Goal: Task Accomplishment & Management: Manage account settings

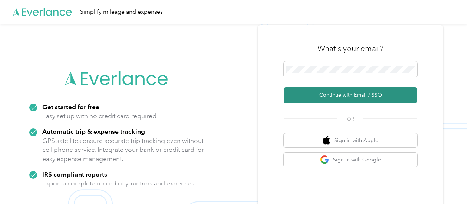
click at [361, 95] on button "Continue with Email / SSO" at bounding box center [351, 96] width 134 height 16
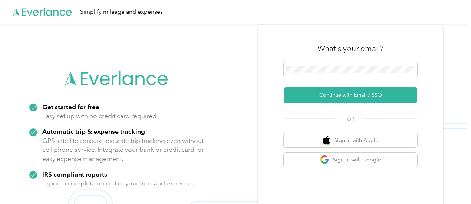
click at [347, 85] on form "Continue with Email / SSO" at bounding box center [351, 83] width 134 height 42
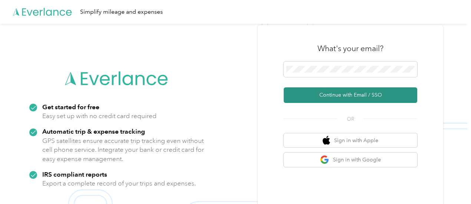
click at [353, 97] on button "Continue with Email / SSO" at bounding box center [351, 96] width 134 height 16
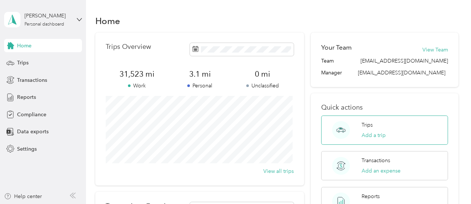
click at [368, 127] on p "Trips" at bounding box center [367, 125] width 11 height 8
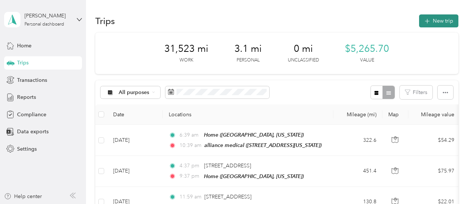
click at [447, 18] on button "New trip" at bounding box center [438, 20] width 39 height 13
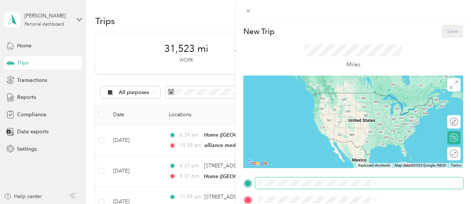
drag, startPoint x: 384, startPoint y: 170, endPoint x: 372, endPoint y: 187, distance: 20.8
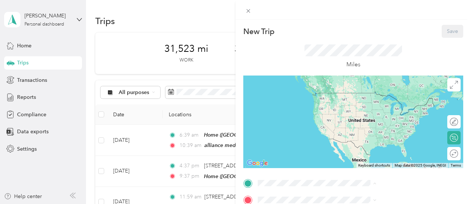
click at [376, 161] on div "Home [GEOGRAPHIC_DATA], [US_STATE], [GEOGRAPHIC_DATA]" at bounding box center [401, 158] width 102 height 23
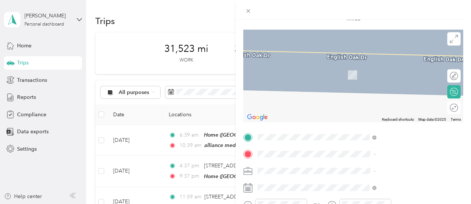
scroll to position [47, 0]
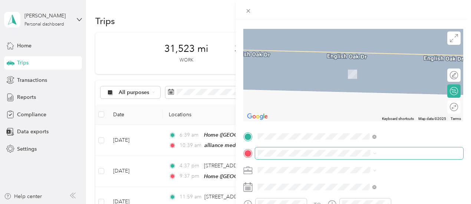
click at [382, 158] on span at bounding box center [359, 154] width 208 height 12
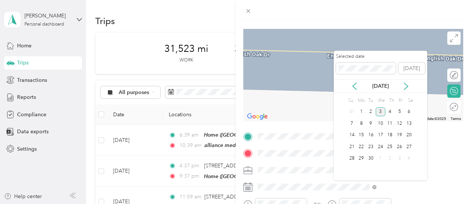
click at [356, 92] on div "[DATE]" at bounding box center [380, 86] width 93 height 14
click at [355, 86] on icon at bounding box center [354, 86] width 7 height 7
click at [374, 138] on div "12" at bounding box center [371, 135] width 10 height 9
drag, startPoint x: 370, startPoint y: 125, endPoint x: 363, endPoint y: 127, distance: 6.9
click at [363, 127] on div "3 4 5 6 7 8 9" at bounding box center [380, 124] width 67 height 12
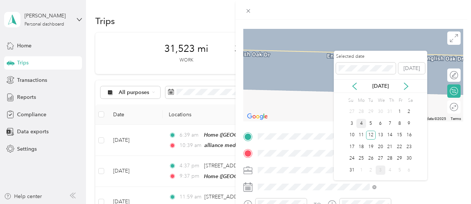
click at [363, 125] on div "4" at bounding box center [361, 123] width 10 height 9
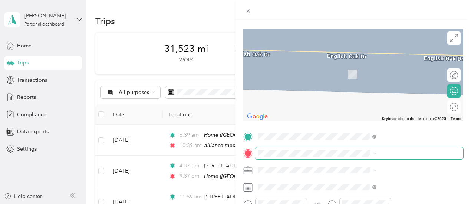
click at [344, 158] on span at bounding box center [359, 154] width 208 height 12
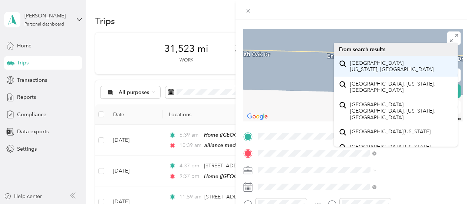
click at [405, 63] on div "[GEOGRAPHIC_DATA] [US_STATE], [GEOGRAPHIC_DATA]" at bounding box center [396, 67] width 114 height 16
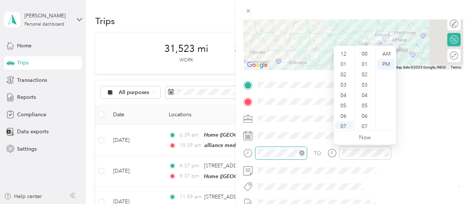
scroll to position [45, 0]
click at [346, 83] on div "07" at bounding box center [344, 82] width 18 height 10
click at [364, 52] on div "50" at bounding box center [365, 54] width 18 height 10
click at [385, 52] on div "AM" at bounding box center [386, 54] width 18 height 10
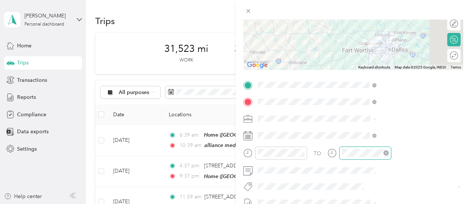
click at [391, 153] on div at bounding box center [365, 153] width 52 height 13
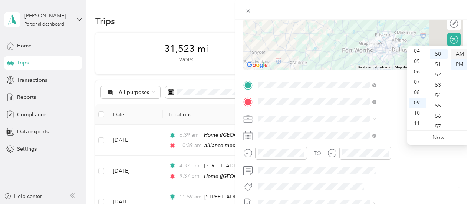
click at [461, 56] on div "AM" at bounding box center [460, 54] width 18 height 10
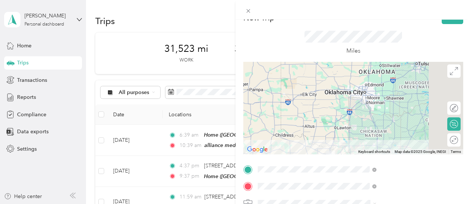
scroll to position [0, 0]
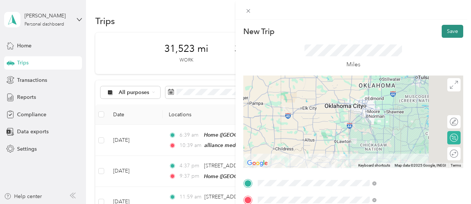
click at [453, 33] on button "Save" at bounding box center [453, 31] width 22 height 13
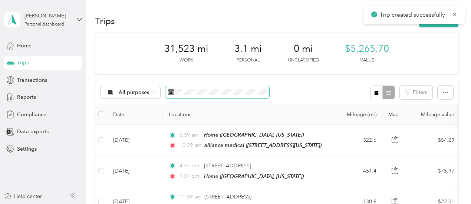
click at [238, 96] on span at bounding box center [217, 92] width 104 height 13
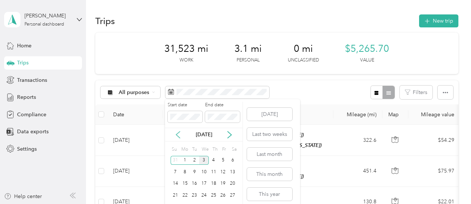
click at [179, 137] on icon at bounding box center [178, 135] width 4 height 7
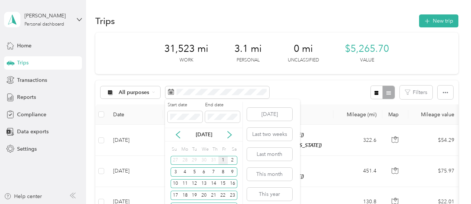
click at [224, 160] on div "1" at bounding box center [223, 160] width 10 height 9
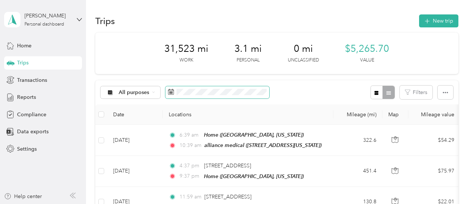
click at [187, 88] on span at bounding box center [217, 92] width 104 height 13
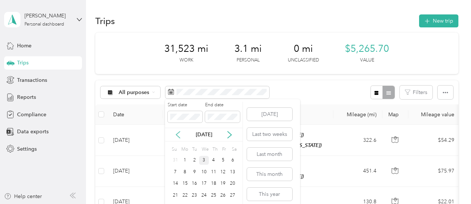
click at [180, 137] on icon at bounding box center [177, 134] width 7 height 7
click at [221, 160] on div "1" at bounding box center [223, 160] width 10 height 9
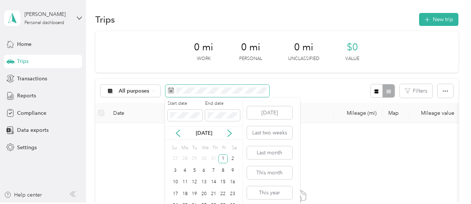
scroll to position [25, 0]
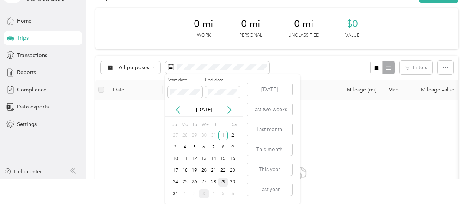
click at [224, 182] on div "29" at bounding box center [223, 182] width 10 height 9
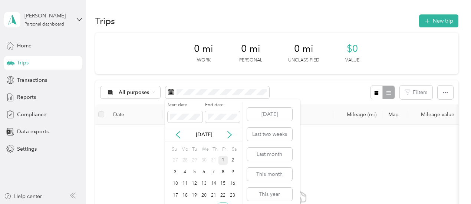
click at [224, 161] on div "1" at bounding box center [223, 160] width 10 height 9
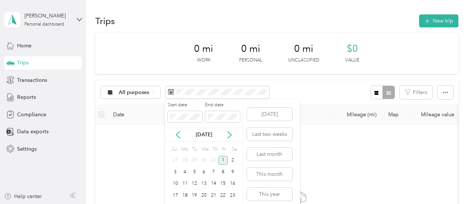
click at [219, 161] on div "1" at bounding box center [223, 160] width 10 height 9
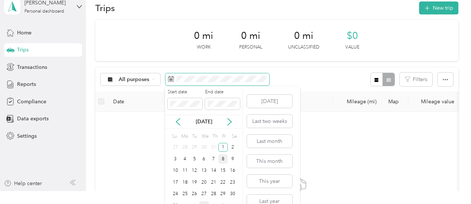
scroll to position [25, 0]
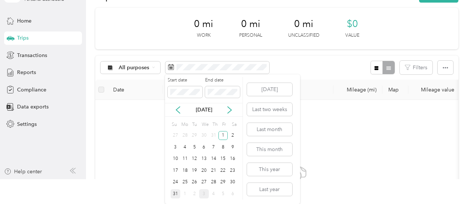
click at [175, 193] on div "31" at bounding box center [176, 194] width 10 height 9
click at [174, 194] on div "31" at bounding box center [176, 194] width 10 height 9
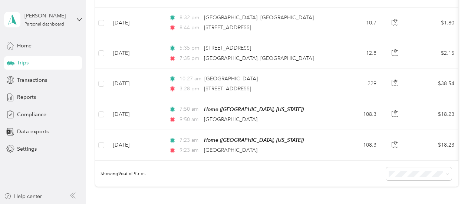
scroll to position [244, 0]
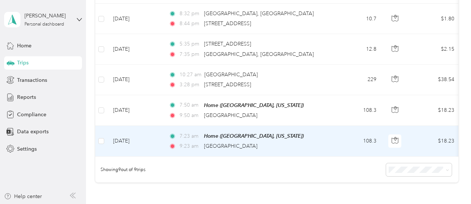
click at [395, 147] on td at bounding box center [395, 141] width 26 height 31
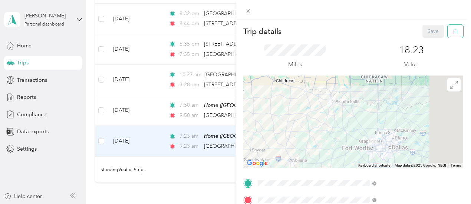
click at [453, 33] on icon "button" at bounding box center [455, 31] width 5 height 5
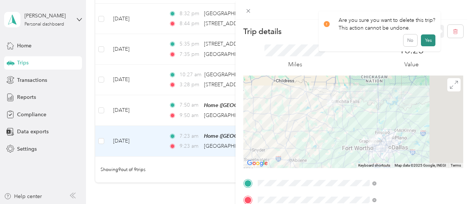
click at [430, 42] on button "Yes" at bounding box center [428, 40] width 14 height 12
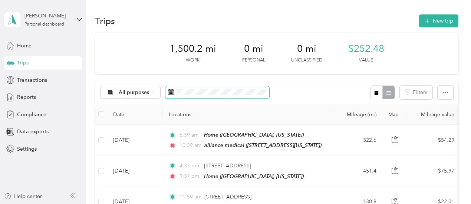
click at [248, 88] on span at bounding box center [217, 92] width 104 height 13
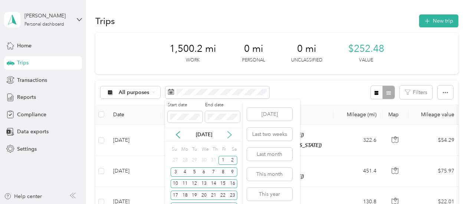
click at [230, 138] on icon at bounding box center [229, 134] width 7 height 7
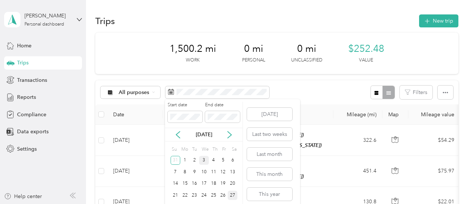
click at [231, 194] on div "27" at bounding box center [233, 195] width 10 height 9
click at [182, 134] on icon at bounding box center [177, 134] width 7 height 7
click at [230, 135] on icon at bounding box center [229, 134] width 7 height 7
click at [232, 197] on div "27" at bounding box center [233, 195] width 10 height 9
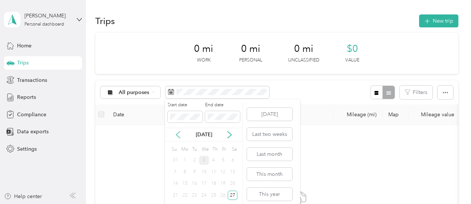
click at [179, 135] on icon at bounding box center [177, 134] width 7 height 7
click at [167, 118] on div "Start date End date" at bounding box center [204, 115] width 78 height 26
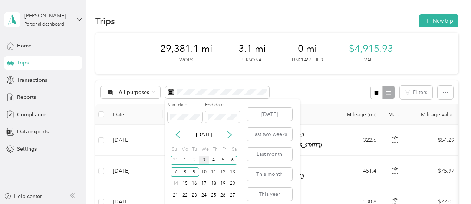
click at [204, 161] on div "3" at bounding box center [204, 160] width 10 height 9
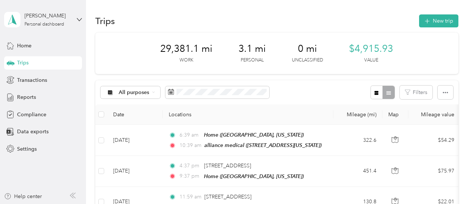
click at [331, 101] on div "All purposes Filters" at bounding box center [276, 92] width 363 height 24
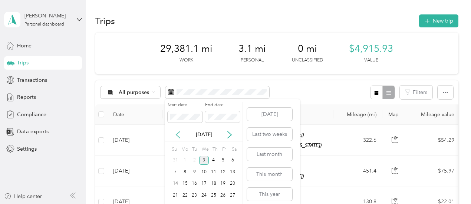
click at [182, 138] on icon at bounding box center [177, 134] width 7 height 7
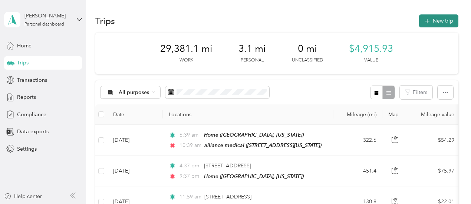
click at [424, 23] on icon "button" at bounding box center [427, 21] width 9 height 9
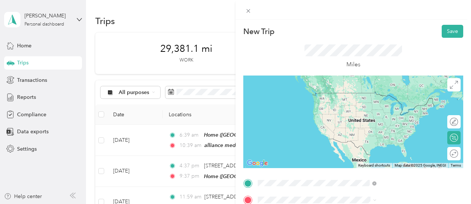
click at [384, 98] on div "[GEOGRAPHIC_DATA][STREET_ADDRESS][US_STATE]" at bounding box center [387, 100] width 74 height 16
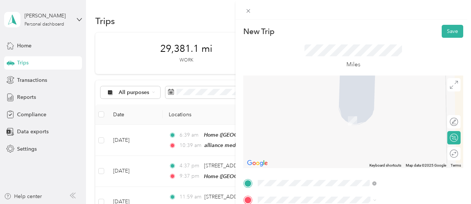
click at [368, 174] on span "Victoria [US_STATE], [GEOGRAPHIC_DATA]" at bounding box center [391, 180] width 83 height 13
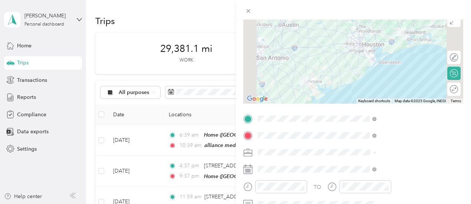
scroll to position [67, 0]
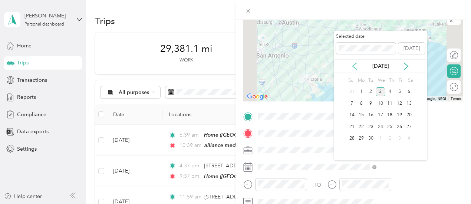
click at [354, 65] on icon at bounding box center [354, 66] width 7 height 7
click at [362, 117] on div "11" at bounding box center [361, 115] width 10 height 9
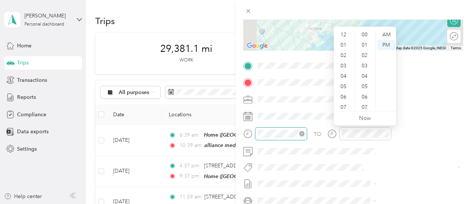
scroll to position [45, 0]
click at [344, 105] on div "11" at bounding box center [344, 104] width 18 height 10
click at [365, 33] on div "21" at bounding box center [365, 35] width 18 height 10
click at [384, 33] on div "AM" at bounding box center [386, 35] width 18 height 10
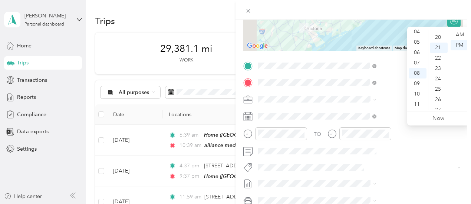
scroll to position [192, 0]
click at [421, 51] on div "03" at bounding box center [418, 51] width 18 height 10
click at [442, 75] on div "25" at bounding box center [439, 76] width 18 height 10
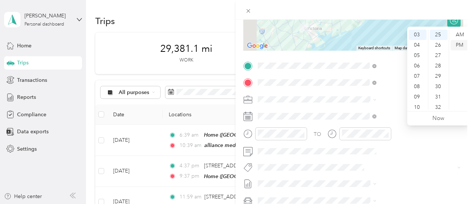
click at [462, 44] on div "PM" at bounding box center [460, 45] width 18 height 10
click at [387, 55] on div "New Trip Save This trip cannot be edited because it is either under review, app…" at bounding box center [353, 73] width 220 height 332
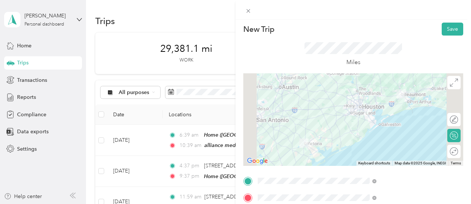
scroll to position [0, 0]
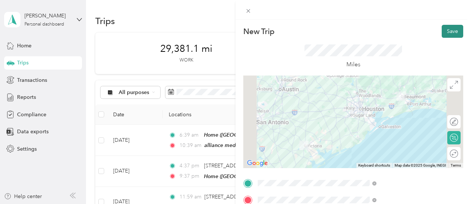
click at [455, 32] on button "Save" at bounding box center [453, 31] width 22 height 13
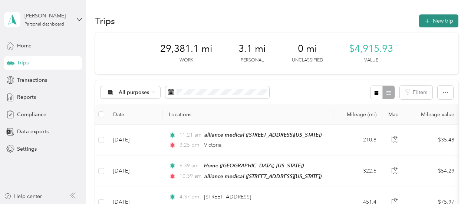
click at [447, 20] on button "New trip" at bounding box center [438, 20] width 39 height 13
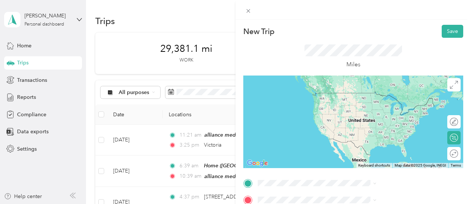
click at [384, 157] on span "Victoria [US_STATE], [GEOGRAPHIC_DATA]" at bounding box center [391, 163] width 83 height 13
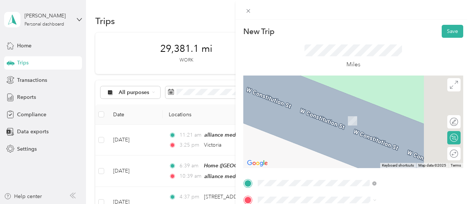
click at [385, 148] on span "[STREET_ADDRESS][US_STATE]" at bounding box center [387, 144] width 74 height 6
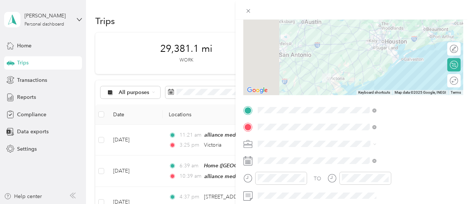
scroll to position [83, 0]
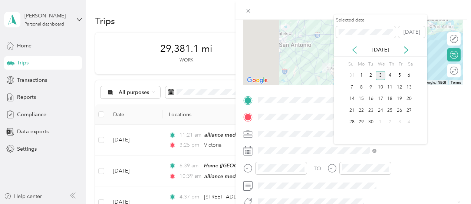
click at [353, 49] on icon at bounding box center [354, 49] width 7 height 7
click at [361, 99] on div "11" at bounding box center [361, 99] width 10 height 9
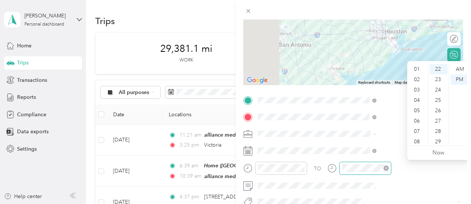
scroll to position [45, 0]
click at [460, 82] on div "PM" at bounding box center [460, 80] width 18 height 10
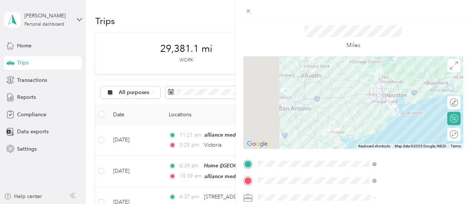
scroll to position [3, 0]
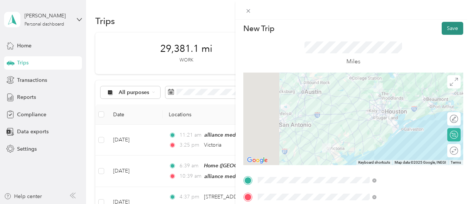
click at [449, 31] on button "Save" at bounding box center [453, 28] width 22 height 13
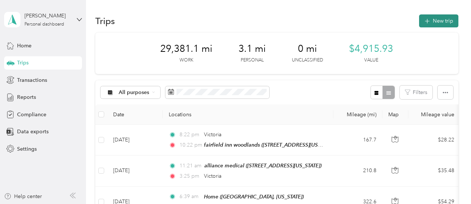
click at [444, 21] on button "New trip" at bounding box center [438, 20] width 39 height 13
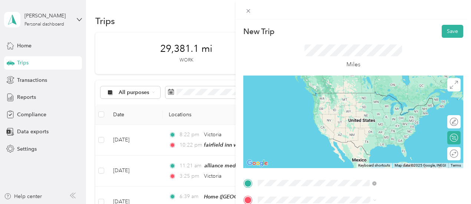
click at [384, 106] on span "[STREET_ADDRESS][US_STATE]" at bounding box center [387, 104] width 74 height 6
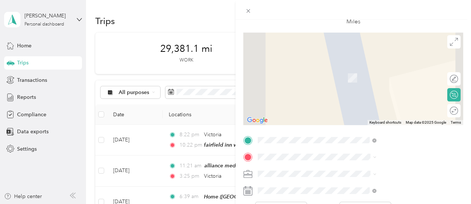
scroll to position [58, 0]
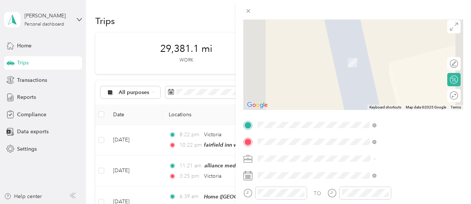
click at [390, 69] on span "[STREET_ADDRESS][PERSON_NAME][US_STATE]" at bounding box center [394, 67] width 88 height 14
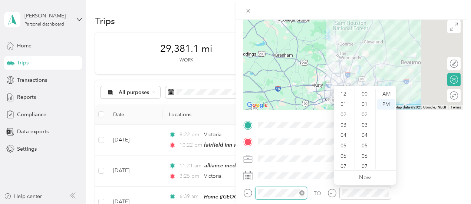
scroll to position [45, 0]
click at [387, 93] on div "AM" at bounding box center [386, 94] width 18 height 10
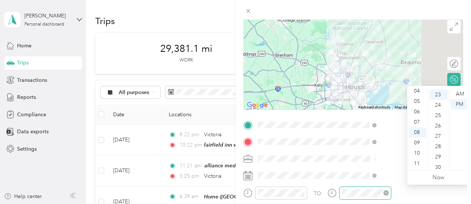
scroll to position [239, 0]
click at [416, 143] on div "09" at bounding box center [418, 143] width 18 height 10
click at [420, 155] on div "10" at bounding box center [418, 153] width 18 height 10
click at [461, 90] on div "AM" at bounding box center [460, 94] width 18 height 10
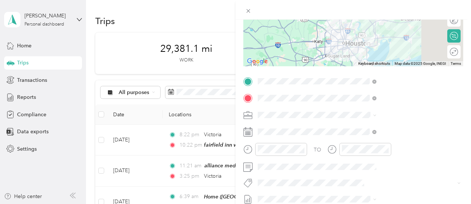
scroll to position [107, 0]
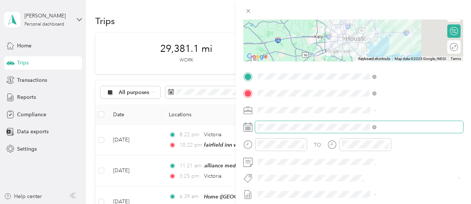
click at [347, 131] on span at bounding box center [359, 127] width 208 height 12
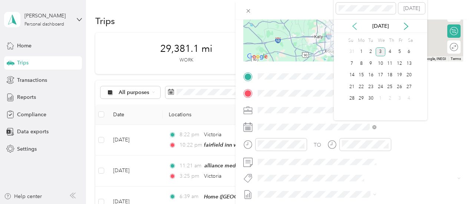
click at [355, 29] on icon at bounding box center [354, 26] width 7 height 7
click at [373, 75] on div "12" at bounding box center [371, 75] width 10 height 9
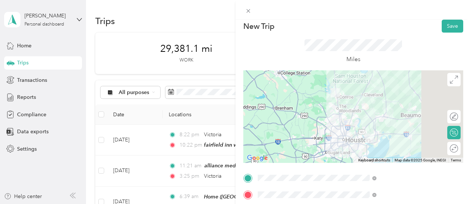
scroll to position [6, 0]
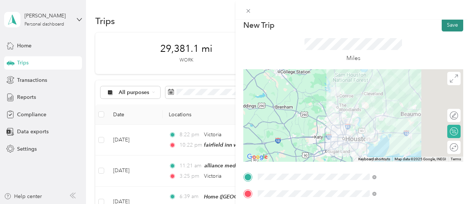
click at [449, 26] on button "Save" at bounding box center [453, 25] width 22 height 13
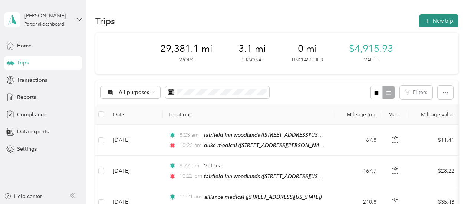
click at [440, 19] on button "New trip" at bounding box center [438, 20] width 39 height 13
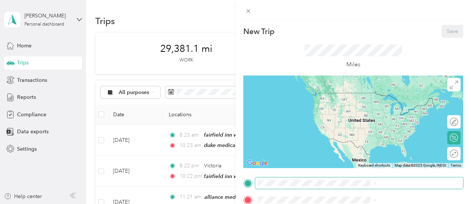
click at [358, 187] on span at bounding box center [359, 184] width 208 height 12
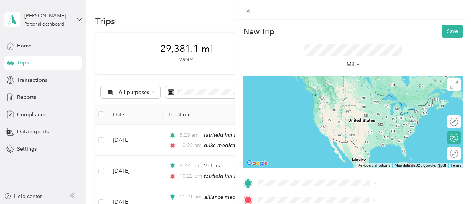
click at [389, 97] on div "duke medical" at bounding box center [401, 95] width 102 height 7
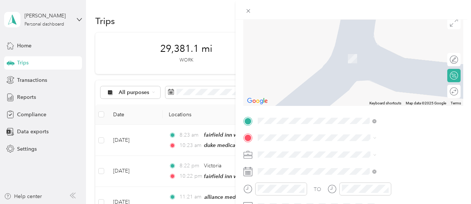
scroll to position [72, 0]
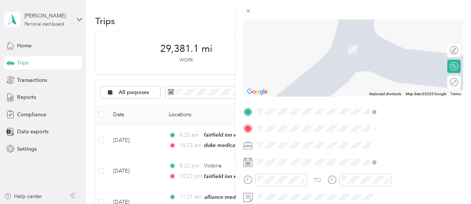
click at [375, 37] on span "Bonham [US_STATE], [GEOGRAPHIC_DATA]" at bounding box center [391, 41] width 83 height 13
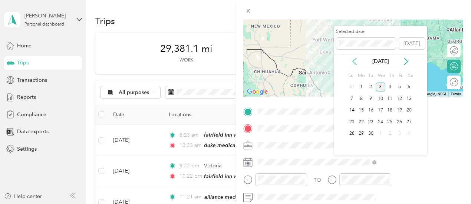
click at [353, 62] on icon at bounding box center [354, 61] width 7 height 7
click at [372, 109] on div "12" at bounding box center [371, 110] width 10 height 9
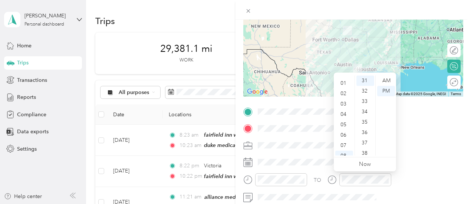
scroll to position [7, 0]
click at [343, 87] on div "01" at bounding box center [344, 84] width 18 height 10
click at [365, 93] on div "32" at bounding box center [365, 91] width 18 height 10
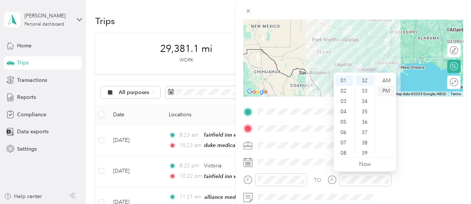
click at [387, 89] on div "PM" at bounding box center [386, 91] width 18 height 10
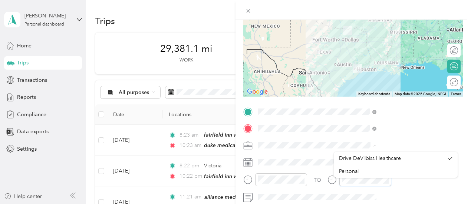
scroll to position [45, 0]
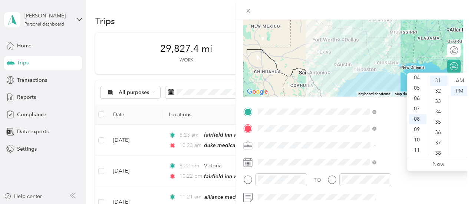
click at [277, 104] on div "New Trip Save This trip cannot be edited because it is either under review, app…" at bounding box center [235, 102] width 471 height 204
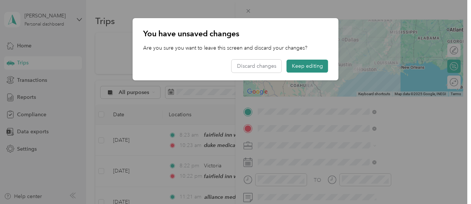
click at [312, 65] on button "Keep editing" at bounding box center [308, 66] width 42 height 13
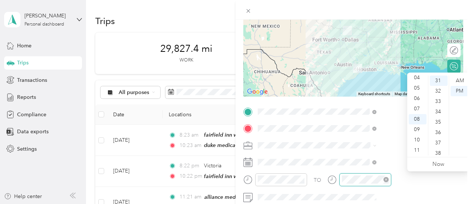
scroll to position [31, 0]
click at [461, 89] on div "PM" at bounding box center [460, 91] width 18 height 10
click at [459, 118] on ul "AM PM" at bounding box center [459, 116] width 21 height 80
click at [464, 50] on form "New Trip Save This trip cannot be edited because it is either under review, app…" at bounding box center [354, 119] width 236 height 332
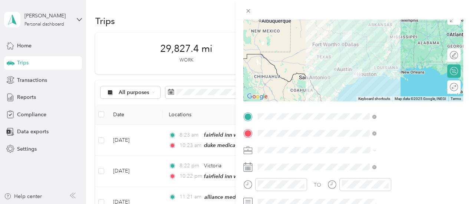
scroll to position [0, 0]
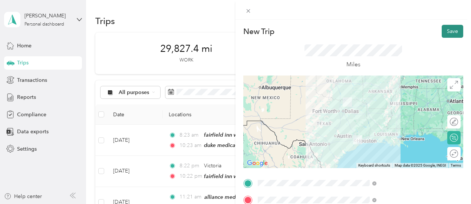
click at [450, 34] on button "Save" at bounding box center [453, 31] width 22 height 13
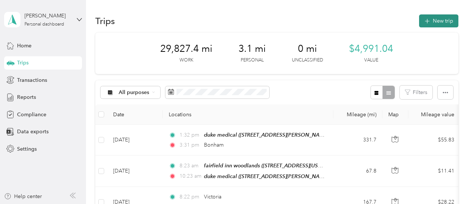
click at [445, 26] on button "New trip" at bounding box center [438, 20] width 39 height 13
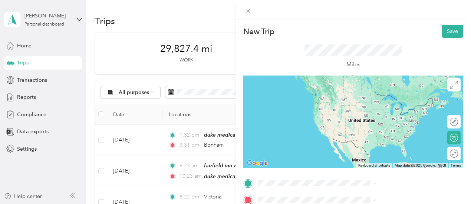
click at [408, 99] on div "Bonham [US_STATE], [GEOGRAPHIC_DATA]" at bounding box center [396, 96] width 114 height 16
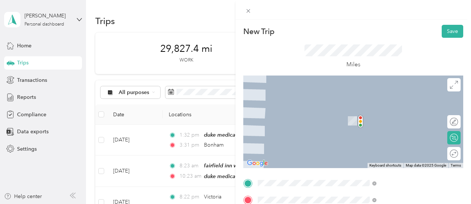
click at [395, 121] on span "[STREET_ADDRESS][US_STATE]" at bounding box center [387, 121] width 74 height 6
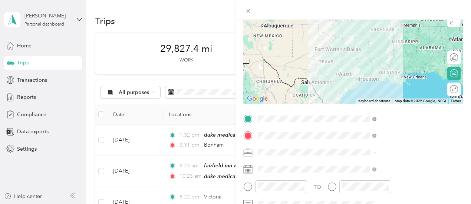
scroll to position [74, 0]
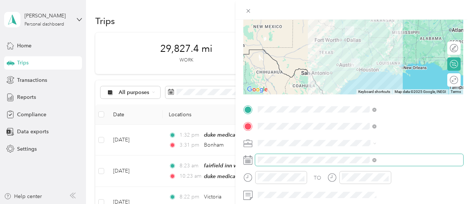
click at [397, 165] on span at bounding box center [359, 160] width 208 height 12
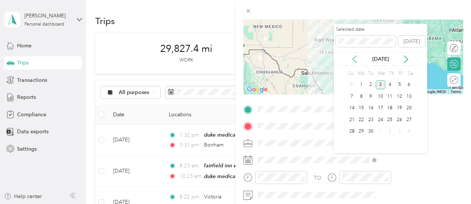
click at [356, 61] on icon at bounding box center [354, 59] width 7 height 7
click at [372, 107] on div "12" at bounding box center [371, 108] width 10 height 9
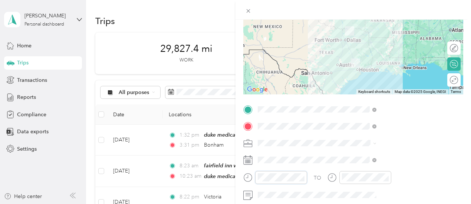
click at [307, 180] on div at bounding box center [275, 177] width 64 height 13
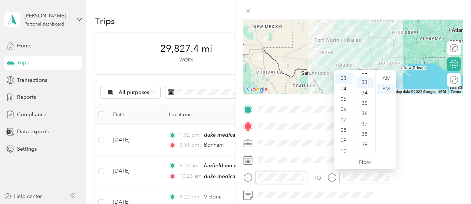
scroll to position [343, 0]
click at [391, 91] on div "PM" at bounding box center [386, 89] width 18 height 10
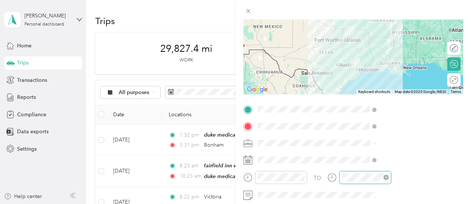
click at [391, 178] on div at bounding box center [365, 177] width 52 height 13
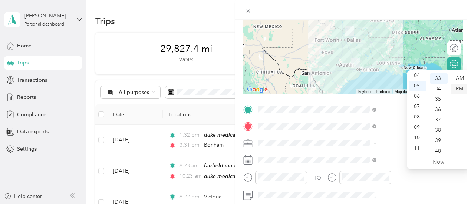
click at [460, 93] on div "PM" at bounding box center [460, 89] width 18 height 10
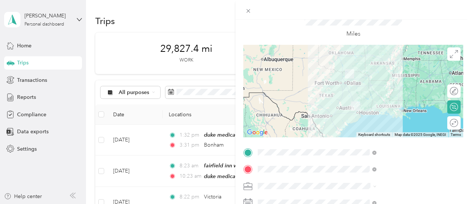
scroll to position [0, 0]
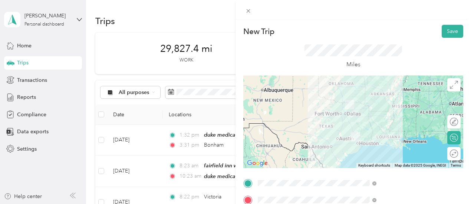
drag, startPoint x: 447, startPoint y: 33, endPoint x: 472, endPoint y: 68, distance: 43.3
click at [467, 68] on html "[PERSON_NAME] Personal dashboard Home Trips Transactions Reports Compliance Dat…" at bounding box center [233, 102] width 467 height 204
click at [447, 32] on button "Save" at bounding box center [453, 31] width 22 height 13
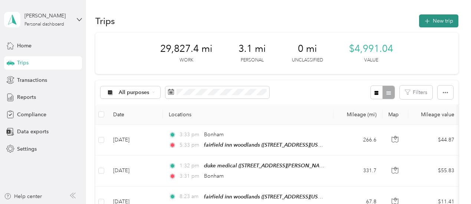
click at [444, 23] on button "New trip" at bounding box center [438, 20] width 39 height 13
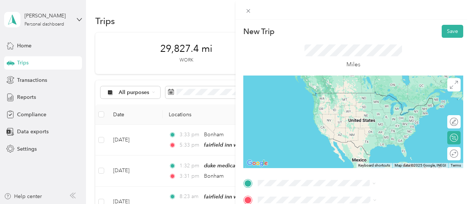
click at [397, 102] on span "[STREET_ADDRESS][US_STATE]" at bounding box center [387, 104] width 74 height 6
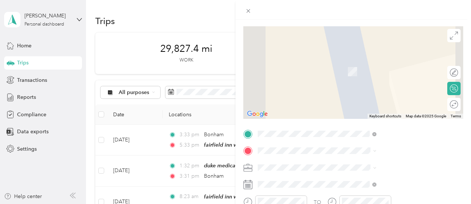
scroll to position [56, 0]
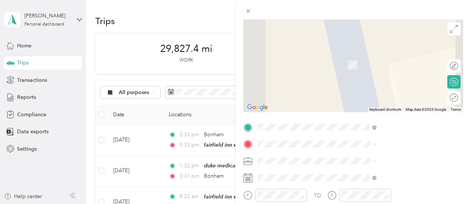
click at [390, 136] on div "[GEOGRAPHIC_DATA][US_STATE]" at bounding box center [396, 141] width 114 height 10
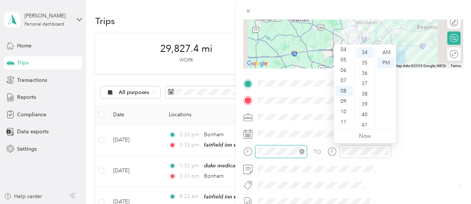
scroll to position [353, 0]
click at [346, 101] on div "09" at bounding box center [344, 101] width 18 height 10
click at [389, 49] on div "AM" at bounding box center [386, 52] width 18 height 10
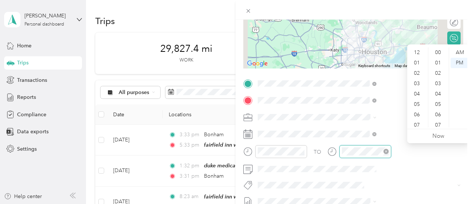
scroll to position [45, 0]
click at [417, 114] on div "10" at bounding box center [418, 112] width 18 height 10
click at [464, 49] on div "AM" at bounding box center [460, 52] width 18 height 10
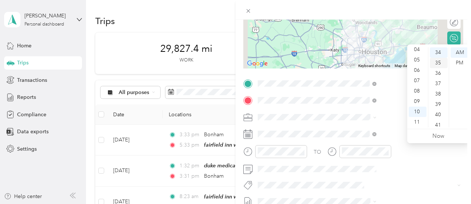
click at [438, 63] on div "35" at bounding box center [439, 63] width 18 height 10
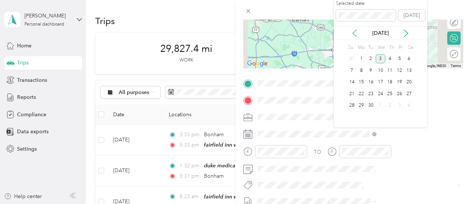
click at [356, 36] on icon at bounding box center [355, 33] width 4 height 7
click at [382, 82] on div "13" at bounding box center [381, 82] width 10 height 9
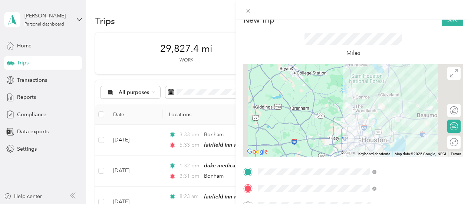
scroll to position [0, 0]
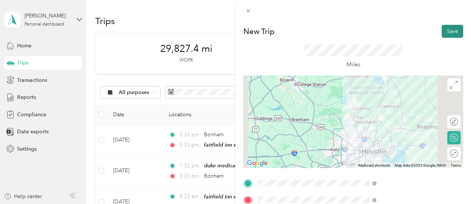
click at [450, 32] on button "Save" at bounding box center [453, 31] width 22 height 13
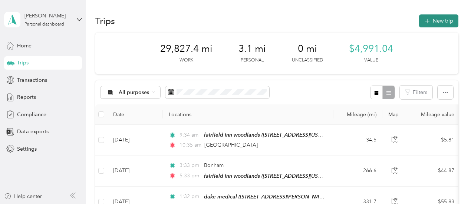
click at [446, 24] on button "New trip" at bounding box center [438, 20] width 39 height 13
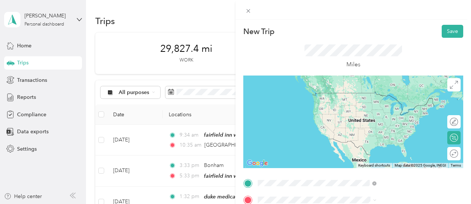
click at [397, 96] on span "[GEOGRAPHIC_DATA][US_STATE]" at bounding box center [390, 93] width 80 height 7
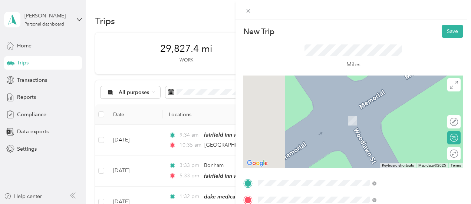
click at [375, 175] on span "Victoria [US_STATE], [GEOGRAPHIC_DATA]" at bounding box center [391, 181] width 83 height 13
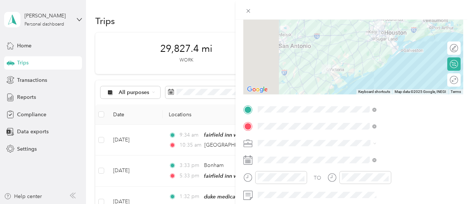
scroll to position [86, 0]
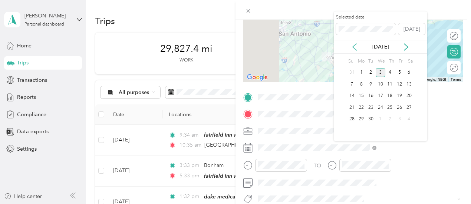
click at [354, 47] on icon at bounding box center [355, 47] width 4 height 7
click at [379, 95] on div "13" at bounding box center [381, 96] width 10 height 9
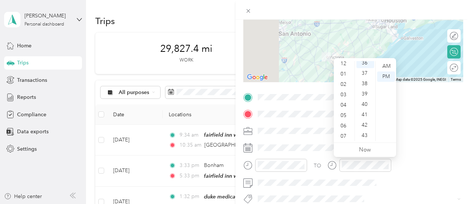
scroll to position [0, 0]
click at [344, 75] on div "01" at bounding box center [344, 77] width 18 height 10
click at [365, 78] on div "37" at bounding box center [365, 77] width 18 height 10
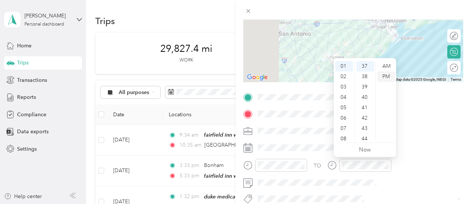
click at [390, 75] on div "PM" at bounding box center [386, 77] width 18 height 10
click at [384, 76] on div "PM" at bounding box center [386, 77] width 18 height 10
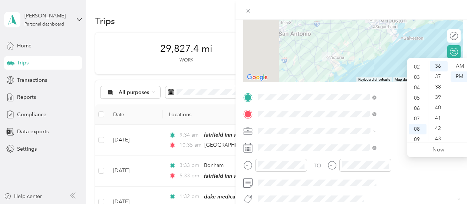
scroll to position [17, 0]
click at [418, 80] on div "03" at bounding box center [418, 80] width 18 height 10
click at [437, 116] on div "41" at bounding box center [439, 118] width 18 height 10
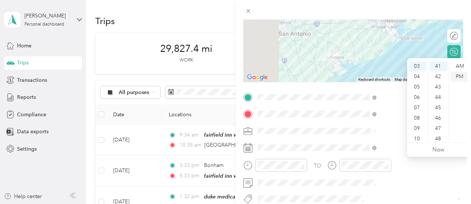
click at [461, 76] on div "PM" at bounding box center [460, 77] width 18 height 10
click at [393, 142] on div "TO Add photo" at bounding box center [353, 181] width 220 height 179
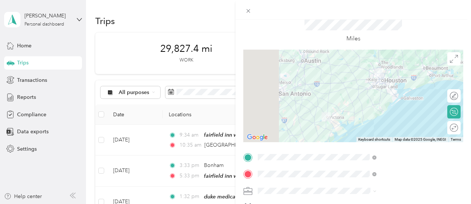
scroll to position [0, 0]
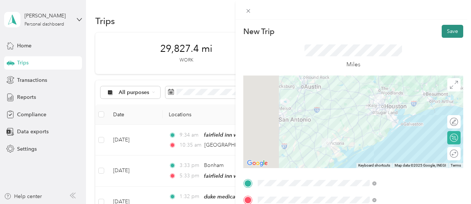
click at [450, 30] on button "Save" at bounding box center [453, 31] width 22 height 13
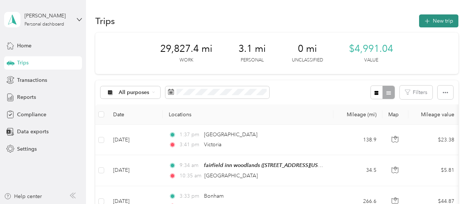
click at [446, 18] on button "New trip" at bounding box center [438, 20] width 39 height 13
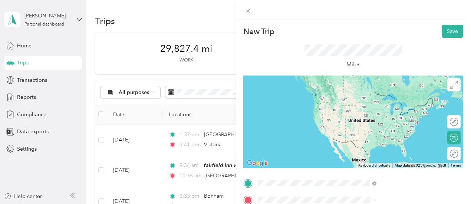
click at [389, 159] on span "Victoria [US_STATE], [GEOGRAPHIC_DATA]" at bounding box center [391, 165] width 83 height 13
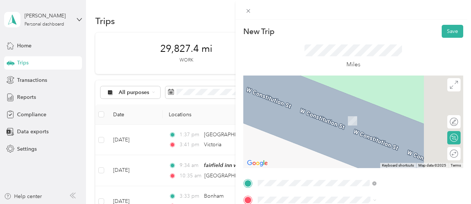
click at [415, 122] on span "[STREET_ADDRESS][US_STATE]" at bounding box center [387, 120] width 74 height 6
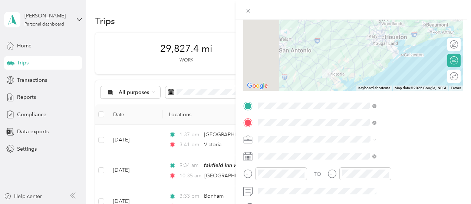
scroll to position [80, 0]
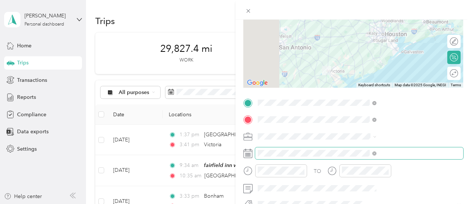
click at [390, 157] on span at bounding box center [359, 154] width 208 height 12
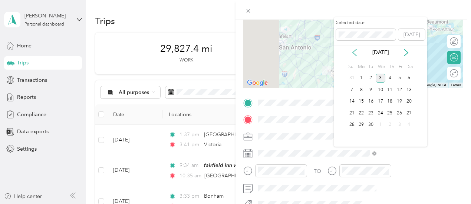
click at [356, 56] on icon at bounding box center [354, 52] width 7 height 7
click at [381, 100] on div "13" at bounding box center [381, 101] width 10 height 9
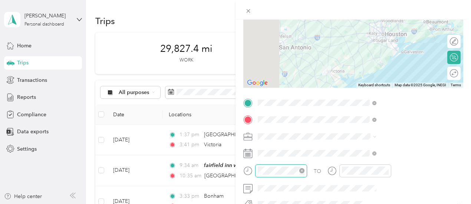
click at [307, 171] on div at bounding box center [281, 171] width 52 height 13
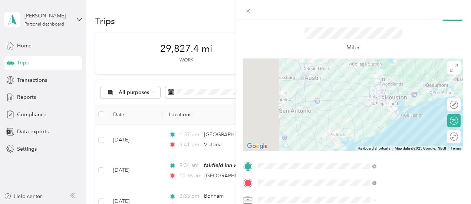
scroll to position [0, 0]
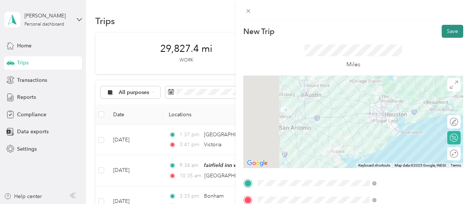
click at [452, 30] on button "Save" at bounding box center [453, 31] width 22 height 13
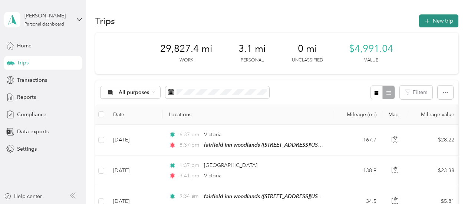
click at [445, 27] on button "New trip" at bounding box center [438, 20] width 39 height 13
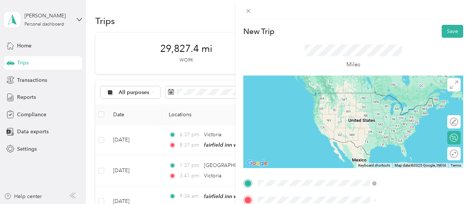
click at [409, 101] on span "[STREET_ADDRESS][US_STATE]" at bounding box center [387, 104] width 74 height 6
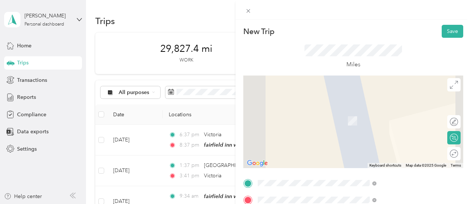
click at [388, 111] on span "Denton [US_STATE], [GEOGRAPHIC_DATA]" at bounding box center [391, 113] width 83 height 13
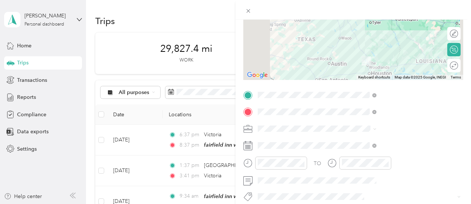
scroll to position [93, 0]
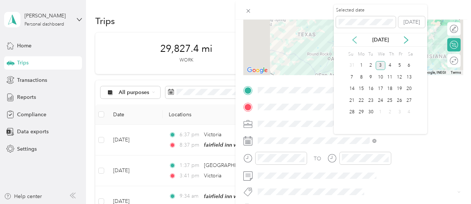
click at [357, 43] on icon at bounding box center [354, 39] width 7 height 7
click at [390, 86] on div "14" at bounding box center [390, 89] width 10 height 9
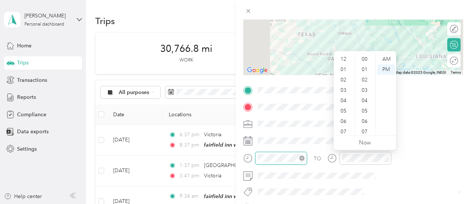
scroll to position [45, 0]
click at [387, 59] on div "AM" at bounding box center [386, 59] width 18 height 10
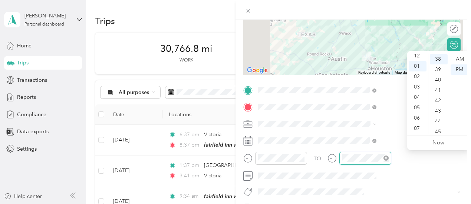
scroll to position [0, 0]
click at [461, 70] on div "PM" at bounding box center [460, 70] width 18 height 10
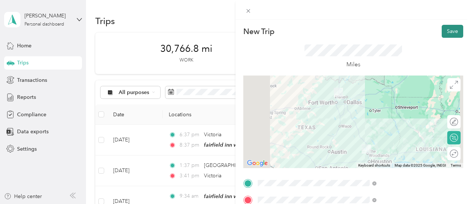
click at [451, 33] on button "Save" at bounding box center [453, 31] width 22 height 13
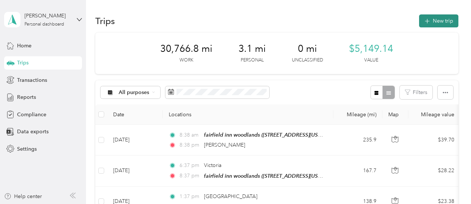
click at [446, 22] on button "New trip" at bounding box center [438, 20] width 39 height 13
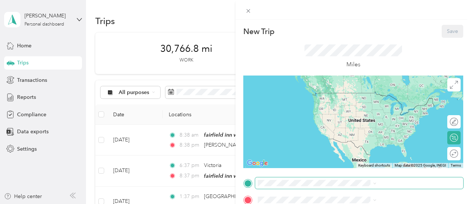
click at [386, 187] on span at bounding box center [359, 184] width 208 height 12
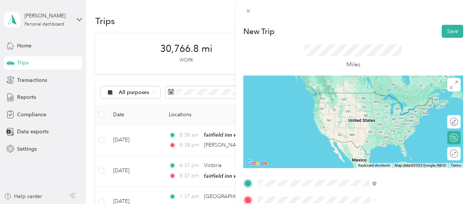
click at [372, 98] on span "Denton [US_STATE], [GEOGRAPHIC_DATA]" at bounding box center [391, 96] width 83 height 13
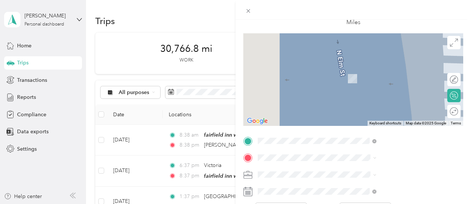
scroll to position [45, 0]
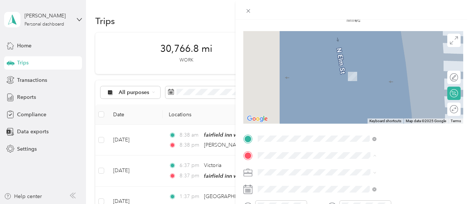
click at [379, 140] on span "[GEOGRAPHIC_DATA], [US_STATE], [GEOGRAPHIC_DATA]" at bounding box center [392, 135] width 85 height 14
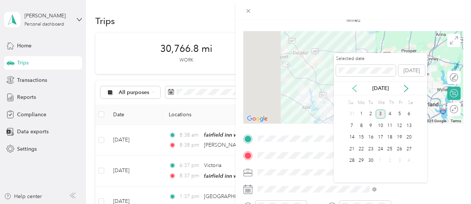
click at [356, 92] on icon at bounding box center [355, 88] width 4 height 7
click at [391, 139] on div "14" at bounding box center [390, 137] width 10 height 9
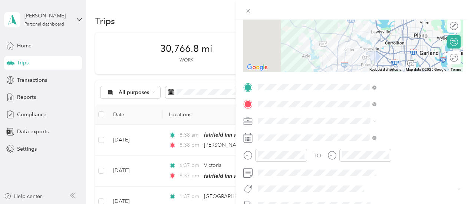
scroll to position [101, 0]
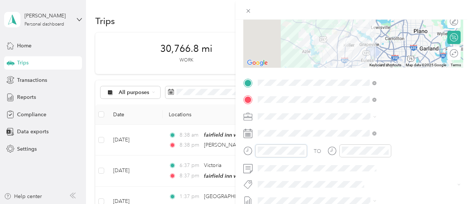
click at [314, 156] on form "New Trip Save This trip cannot be edited because it is either under review, app…" at bounding box center [354, 90] width 236 height 332
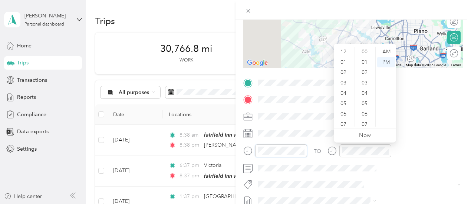
scroll to position [45, 0]
click at [366, 64] on div "40" at bounding box center [365, 62] width 18 height 10
click at [388, 53] on div "AM" at bounding box center [386, 52] width 18 height 10
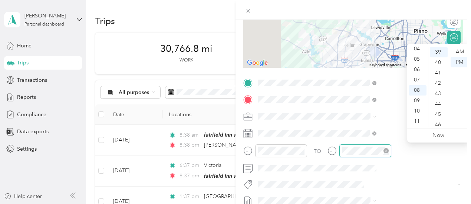
scroll to position [405, 0]
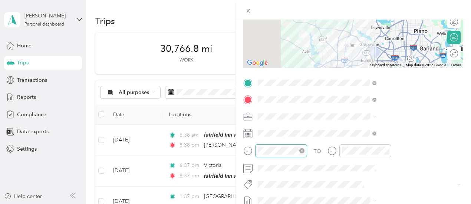
click at [307, 152] on div at bounding box center [281, 151] width 52 height 13
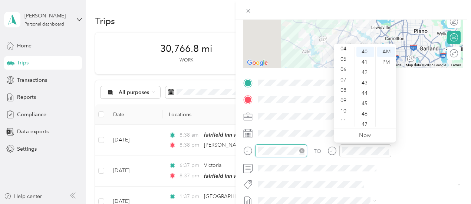
scroll to position [21, 0]
click at [389, 59] on div "PM" at bounding box center [386, 62] width 18 height 10
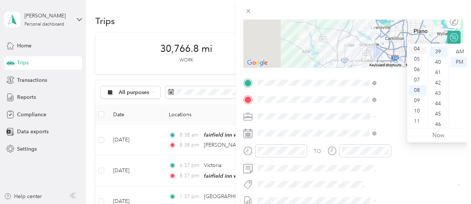
click at [420, 51] on div "04" at bounding box center [418, 49] width 18 height 10
click at [438, 72] on div "02" at bounding box center [439, 73] width 18 height 10
click at [462, 61] on div "PM" at bounding box center [460, 62] width 18 height 10
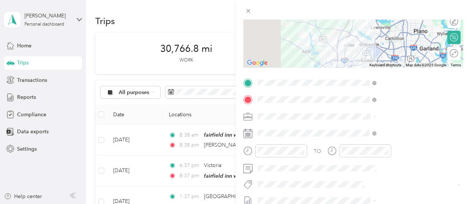
scroll to position [0, 0]
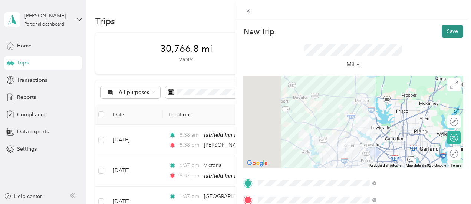
click at [445, 33] on button "Save" at bounding box center [453, 31] width 22 height 13
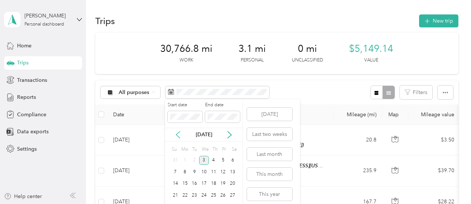
click at [179, 134] on icon at bounding box center [177, 134] width 7 height 7
click at [175, 174] on div "3" at bounding box center [176, 172] width 10 height 9
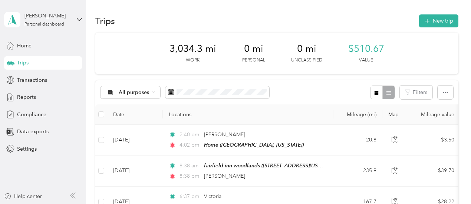
click at [310, 94] on div "All purposes Filters" at bounding box center [276, 92] width 363 height 24
click at [448, 24] on button "New trip" at bounding box center [438, 20] width 39 height 13
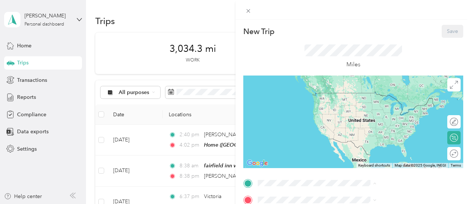
click at [398, 169] on div "Home [GEOGRAPHIC_DATA], [US_STATE], [GEOGRAPHIC_DATA]" at bounding box center [401, 158] width 102 height 23
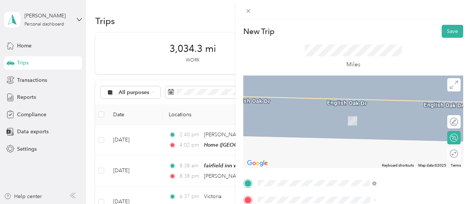
click at [400, 156] on div "courtyard San Antonio [STREET_ADDRESS][PERSON_NAME][DATE][US_STATE]" at bounding box center [401, 144] width 102 height 23
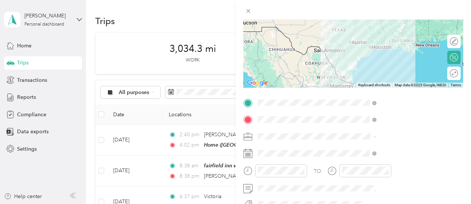
scroll to position [89, 0]
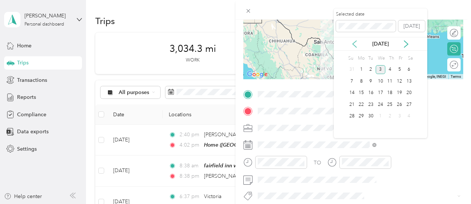
click at [356, 45] on icon at bounding box center [354, 43] width 7 height 7
click at [364, 106] on div "18" at bounding box center [361, 104] width 10 height 9
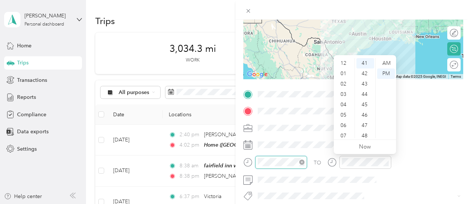
scroll to position [45, 0]
click at [345, 71] on div "05" at bounding box center [344, 71] width 18 height 10
click at [365, 62] on div "41" at bounding box center [365, 63] width 18 height 10
click at [388, 64] on div "AM" at bounding box center [386, 63] width 18 height 10
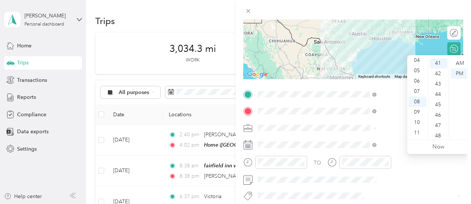
scroll to position [0, 0]
click at [418, 63] on div "12" at bounding box center [418, 63] width 18 height 10
click at [440, 82] on div "43" at bounding box center [439, 84] width 18 height 10
click at [462, 70] on div "PM" at bounding box center [460, 74] width 18 height 10
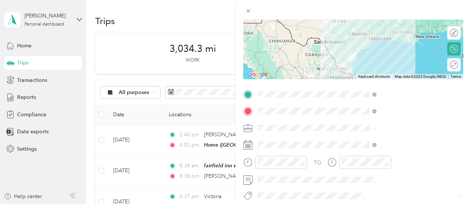
click at [464, 44] on form "New Trip Save This trip cannot be edited because it is either under review, app…" at bounding box center [354, 102] width 236 height 332
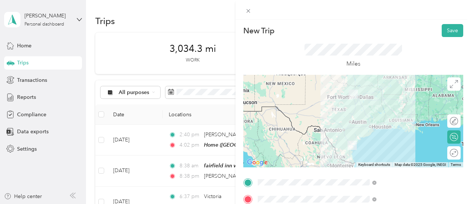
scroll to position [0, 0]
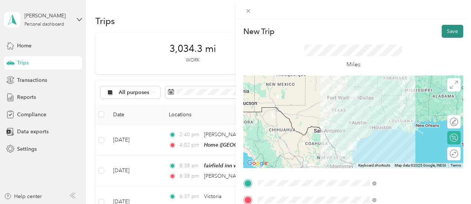
click at [449, 33] on button "Save" at bounding box center [453, 31] width 22 height 13
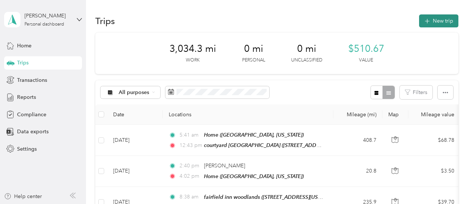
click at [443, 22] on button "New trip" at bounding box center [438, 20] width 39 height 13
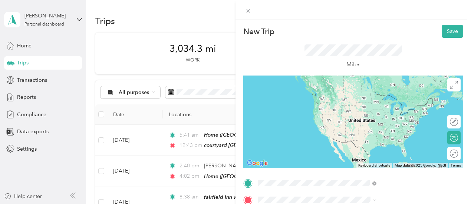
click at [398, 103] on span "[STREET_ADDRESS][PERSON_NAME][DATE][US_STATE]" at bounding box center [394, 108] width 88 height 14
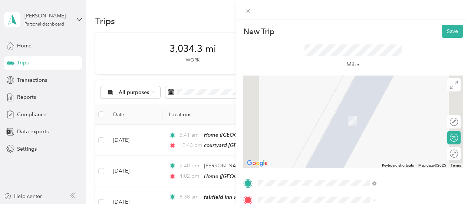
click at [372, 181] on span "[GEOGRAPHIC_DATA][DATE][US_STATE], [GEOGRAPHIC_DATA]" at bounding box center [401, 181] width 102 height 13
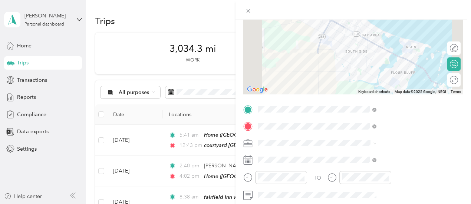
scroll to position [75, 0]
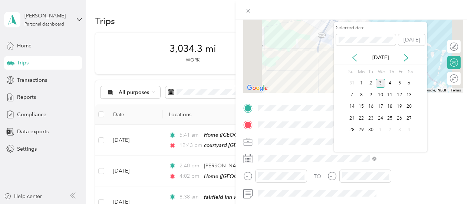
click at [354, 58] on icon at bounding box center [354, 57] width 7 height 7
click at [361, 118] on div "18" at bounding box center [361, 118] width 10 height 9
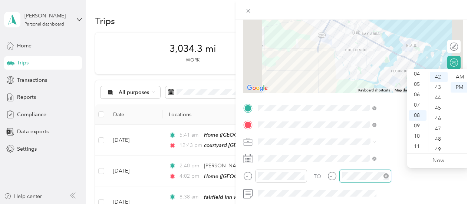
scroll to position [42, 0]
click at [461, 88] on div "PM" at bounding box center [460, 87] width 18 height 10
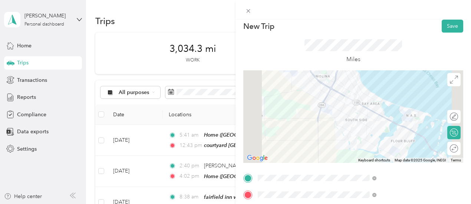
scroll to position [0, 0]
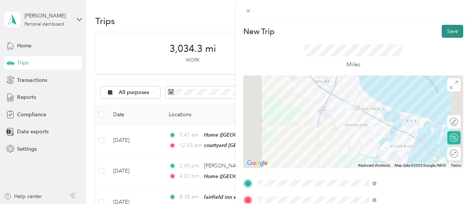
click at [448, 30] on button "Save" at bounding box center [453, 31] width 22 height 13
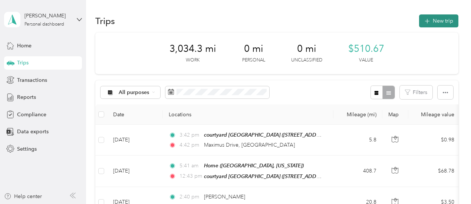
click at [446, 23] on button "New trip" at bounding box center [438, 20] width 39 height 13
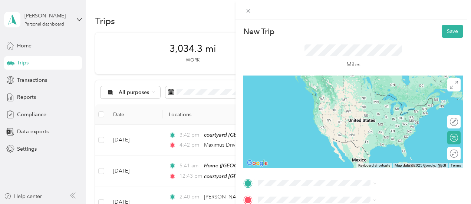
click at [385, 93] on span "[GEOGRAPHIC_DATA][DATE][US_STATE], [GEOGRAPHIC_DATA]" at bounding box center [401, 94] width 102 height 13
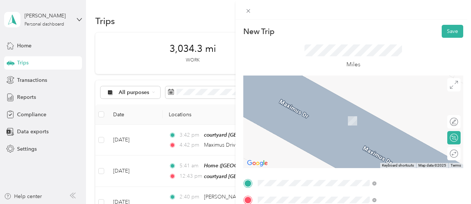
click at [391, 152] on span "[STREET_ADDRESS][PERSON_NAME][DATE][US_STATE]" at bounding box center [394, 148] width 88 height 14
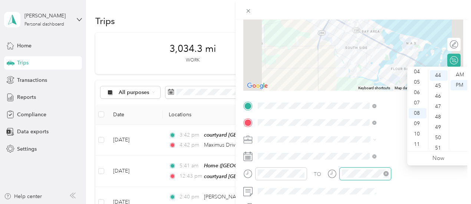
scroll to position [457, 0]
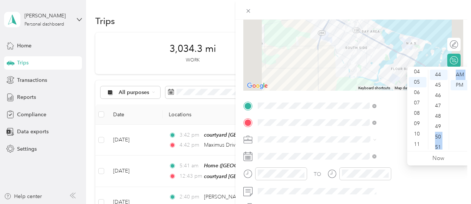
click at [448, 128] on div "12 01 02 03 04 05 06 07 08 09 10 11 00 01 02 03 04 05 06 07 08 09 10 11 12 13 1…" at bounding box center [438, 109] width 62 height 83
click at [440, 87] on div "21" at bounding box center [439, 86] width 18 height 10
click at [459, 84] on div "PM" at bounding box center [460, 85] width 18 height 10
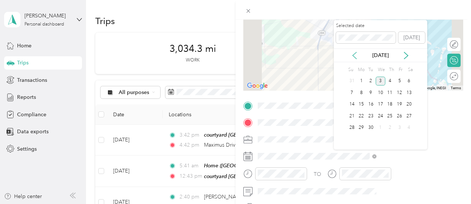
click at [356, 57] on icon at bounding box center [354, 55] width 7 height 7
click at [363, 112] on div "18" at bounding box center [361, 116] width 10 height 9
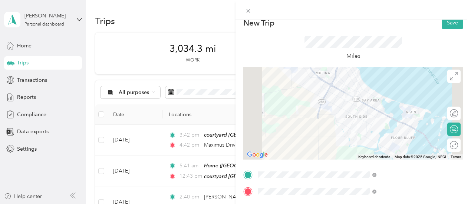
scroll to position [0, 0]
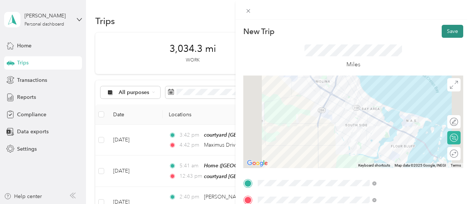
click at [453, 30] on button "Save" at bounding box center [453, 31] width 22 height 13
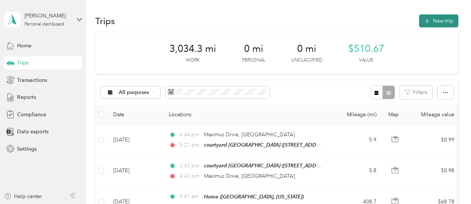
click at [448, 22] on button "New trip" at bounding box center [438, 20] width 39 height 13
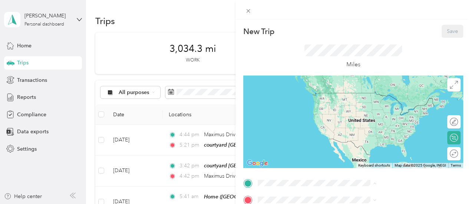
click at [390, 136] on span "[STREET_ADDRESS][PERSON_NAME][DATE][US_STATE]" at bounding box center [394, 131] width 88 height 14
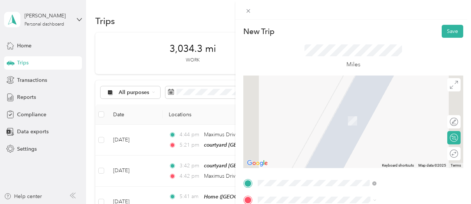
click at [403, 122] on span "[DATE][STREET_ADDRESS][US_STATE]" at bounding box center [395, 120] width 91 height 6
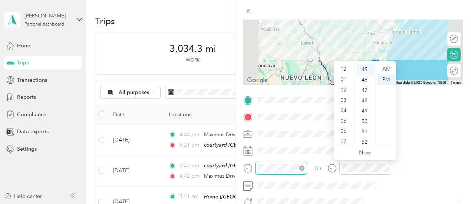
scroll to position [45, 0]
click at [387, 66] on div "AM" at bounding box center [386, 69] width 18 height 10
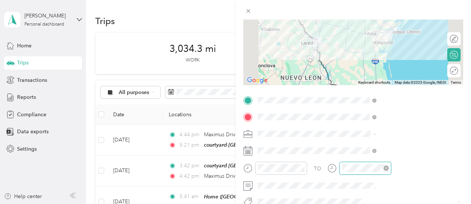
click at [391, 170] on div at bounding box center [365, 168] width 52 height 13
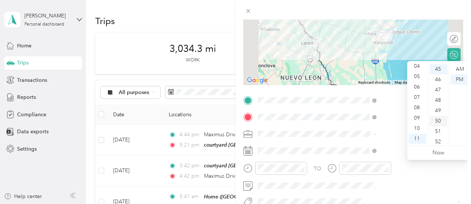
click at [438, 117] on div "50" at bounding box center [439, 121] width 18 height 10
click at [463, 69] on div "AM" at bounding box center [460, 69] width 18 height 10
click at [465, 50] on form "New Trip Save This trip cannot be edited because it is either under review, app…" at bounding box center [354, 108] width 236 height 332
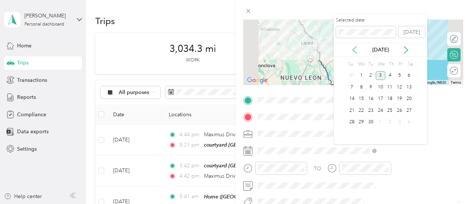
click at [355, 49] on icon at bounding box center [354, 49] width 7 height 7
click at [372, 111] on div "19" at bounding box center [371, 110] width 10 height 9
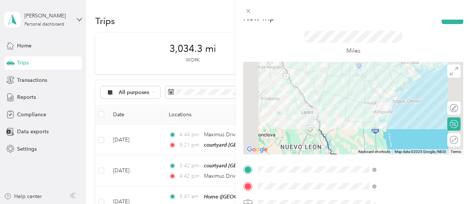
scroll to position [0, 0]
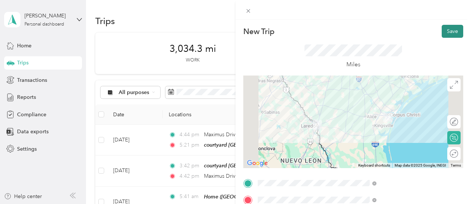
click at [447, 34] on button "Save" at bounding box center [453, 31] width 22 height 13
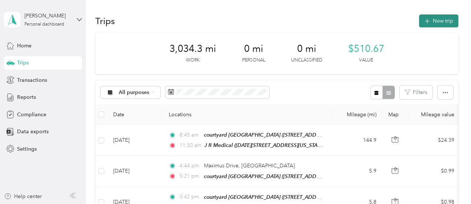
click at [448, 20] on button "New trip" at bounding box center [438, 20] width 39 height 13
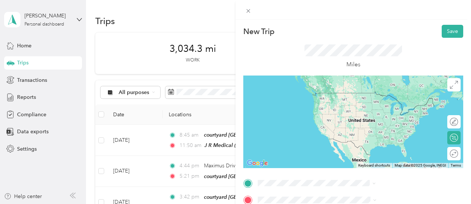
click at [397, 106] on span "[DATE][STREET_ADDRESS][US_STATE]" at bounding box center [395, 104] width 91 height 6
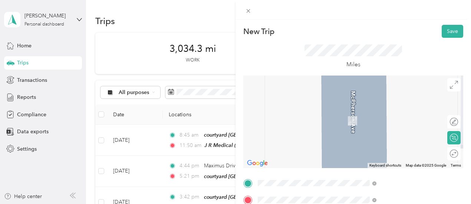
click at [402, 147] on div "nsm [GEOGRAPHIC_DATA] [STREET_ADDRESS][US_STATE]" at bounding box center [387, 149] width 74 height 16
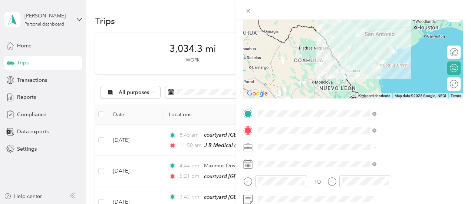
scroll to position [76, 0]
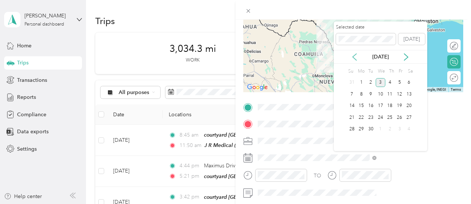
click at [356, 60] on icon at bounding box center [355, 57] width 4 height 7
click at [371, 116] on div "19" at bounding box center [371, 117] width 10 height 9
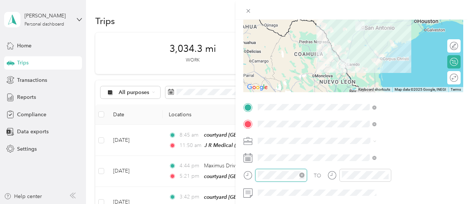
click at [307, 179] on div at bounding box center [281, 175] width 52 height 13
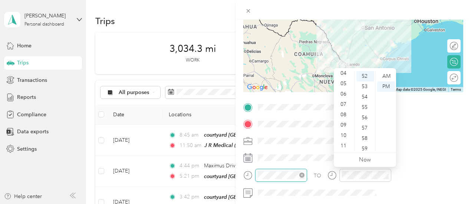
scroll to position [10, 0]
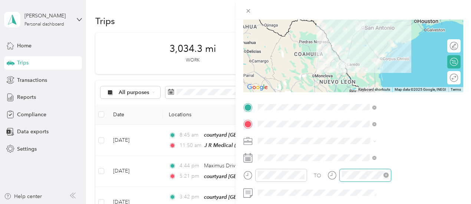
click at [391, 176] on div at bounding box center [365, 175] width 52 height 13
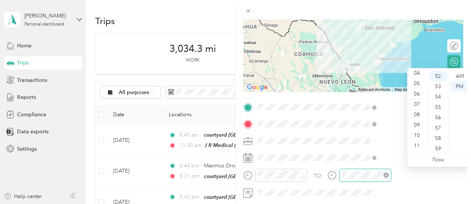
scroll to position [31, 0]
click at [461, 87] on div "PM" at bounding box center [460, 87] width 18 height 10
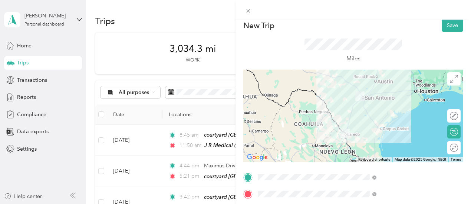
scroll to position [0, 0]
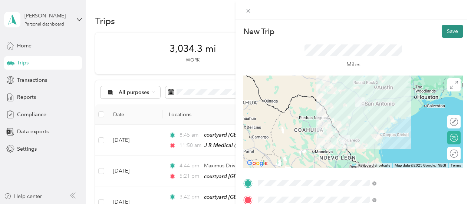
click at [447, 33] on button "Save" at bounding box center [453, 31] width 22 height 13
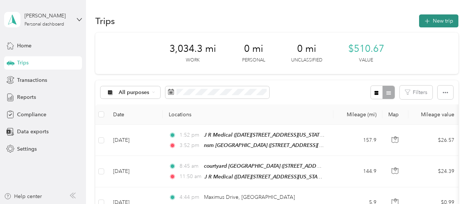
click at [444, 23] on button "New trip" at bounding box center [438, 20] width 39 height 13
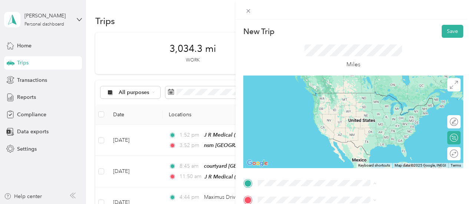
drag, startPoint x: 386, startPoint y: 169, endPoint x: 374, endPoint y: 169, distance: 11.9
click at [374, 162] on div "nsm [GEOGRAPHIC_DATA] [STREET_ADDRESS][US_STATE]" at bounding box center [387, 155] width 74 height 16
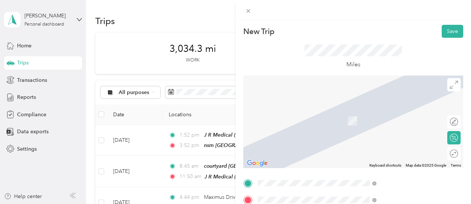
click at [370, 186] on div "spring hill [GEOGRAPHIC_DATA] [STREET_ADDRESS][PERSON_NAME][US_STATE]" at bounding box center [401, 175] width 102 height 23
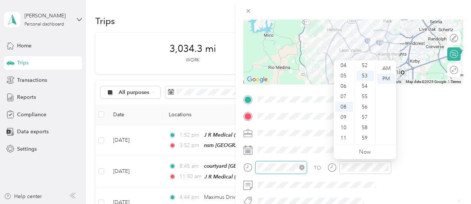
scroll to position [42, 0]
click at [387, 78] on div "PM" at bounding box center [386, 79] width 18 height 10
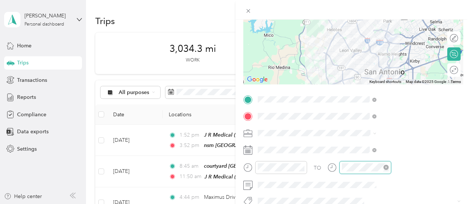
click at [391, 169] on div at bounding box center [365, 167] width 52 height 13
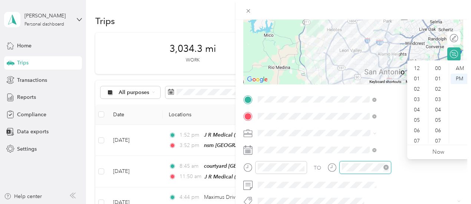
scroll to position [543, 0]
click at [463, 82] on div "PM" at bounding box center [460, 79] width 18 height 10
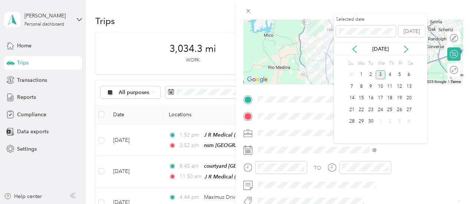
click at [359, 51] on div "[DATE]" at bounding box center [380, 49] width 93 height 8
click at [355, 50] on icon at bounding box center [354, 49] width 7 height 7
click at [374, 110] on div "19" at bounding box center [371, 109] width 10 height 9
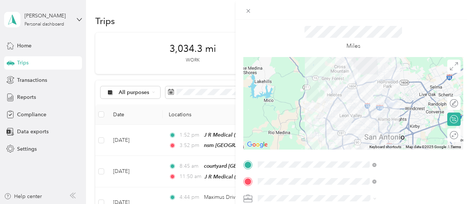
scroll to position [0, 0]
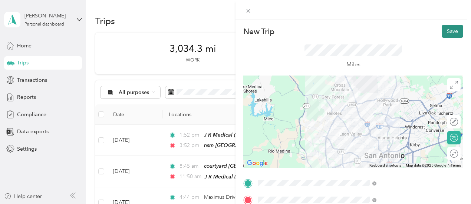
click at [448, 34] on button "Save" at bounding box center [453, 31] width 22 height 13
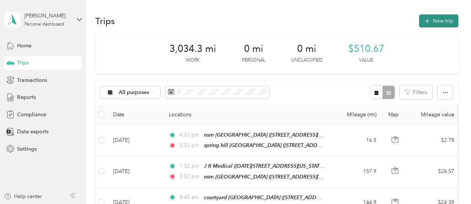
click at [447, 25] on button "New trip" at bounding box center [438, 20] width 39 height 13
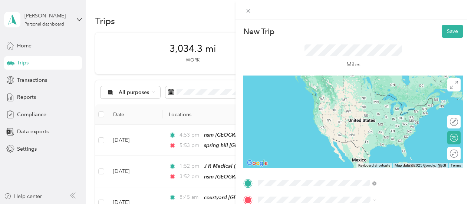
click at [381, 139] on div "spring hill [GEOGRAPHIC_DATA] [STREET_ADDRESS][PERSON_NAME][US_STATE]" at bounding box center [401, 127] width 102 height 23
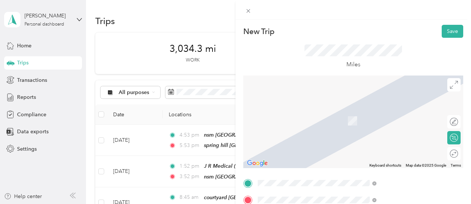
click at [379, 112] on span "Austin [US_STATE], [GEOGRAPHIC_DATA]" at bounding box center [391, 113] width 83 height 13
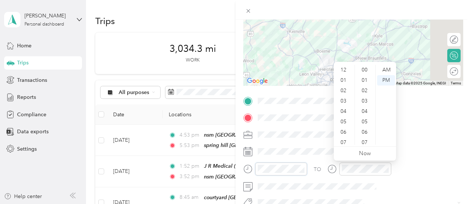
scroll to position [45, 0]
click at [384, 72] on div "AM" at bounding box center [386, 70] width 18 height 10
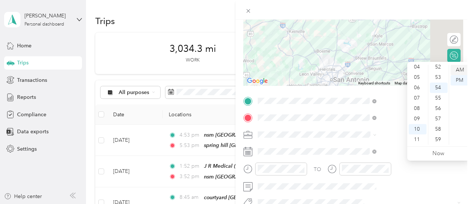
click at [462, 70] on div "AM" at bounding box center [460, 70] width 18 height 10
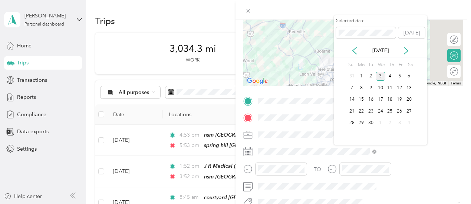
click at [354, 55] on div "[DATE]" at bounding box center [380, 51] width 93 height 14
click at [354, 52] on icon at bounding box center [354, 50] width 7 height 7
click at [382, 113] on div "20" at bounding box center [381, 111] width 10 height 9
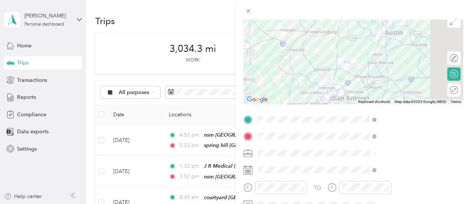
scroll to position [11, 0]
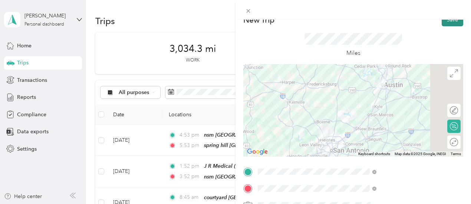
click at [448, 22] on button "Save" at bounding box center [453, 19] width 22 height 13
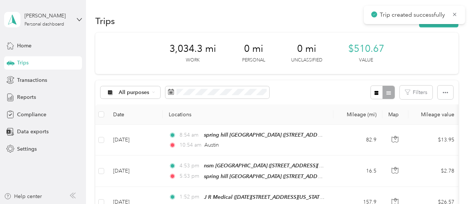
click at [451, 41] on div "3,034.3 mi Work 0 mi Personal 0 mi Unclassified $510.67 Value" at bounding box center [276, 54] width 363 height 42
click at [446, 22] on button "New trip" at bounding box center [438, 20] width 39 height 13
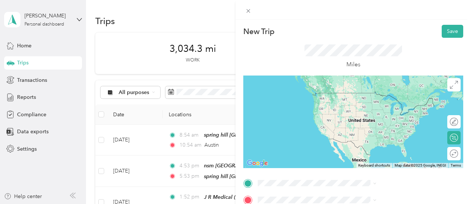
click at [391, 100] on span "Austin [US_STATE], [GEOGRAPHIC_DATA]" at bounding box center [391, 95] width 83 height 13
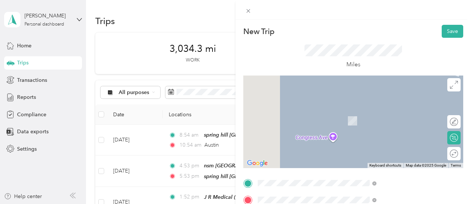
click at [377, 155] on span "[STREET_ADDRESS][PERSON_NAME][US_STATE]" at bounding box center [394, 148] width 88 height 14
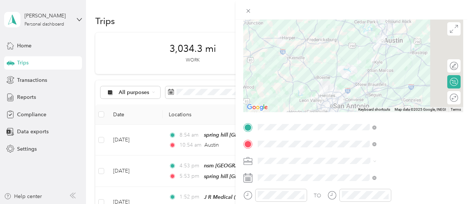
scroll to position [59, 0]
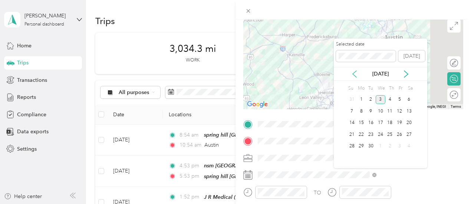
click at [358, 73] on icon at bounding box center [354, 73] width 7 height 7
click at [381, 135] on div "20" at bounding box center [381, 134] width 10 height 9
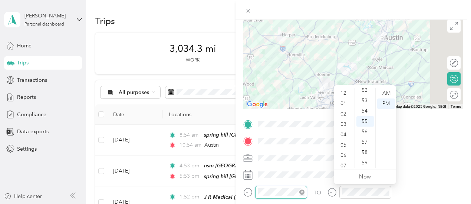
scroll to position [45, 0]
click at [345, 103] on div "05" at bounding box center [344, 101] width 18 height 10
click at [365, 118] on div "55" at bounding box center [365, 121] width 18 height 10
click at [388, 103] on div "PM" at bounding box center [386, 104] width 18 height 10
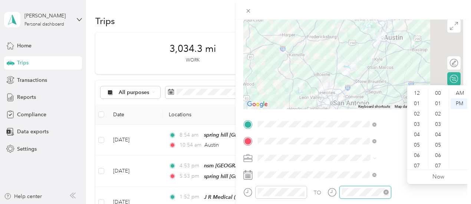
scroll to position [543, 0]
click at [461, 103] on div "PM" at bounding box center [460, 104] width 18 height 10
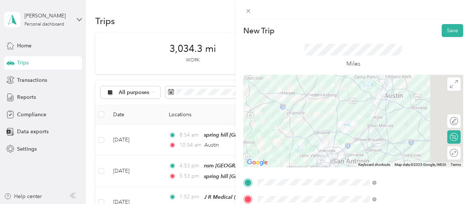
scroll to position [0, 0]
click at [452, 32] on button "Save" at bounding box center [453, 31] width 22 height 13
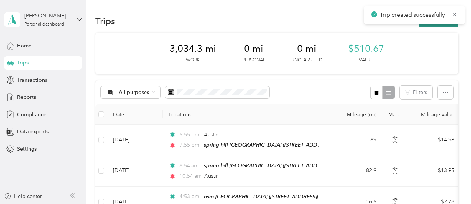
click at [440, 27] on button "New trip" at bounding box center [438, 20] width 39 height 13
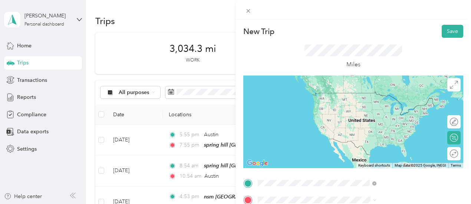
click at [391, 139] on div "spring hill [GEOGRAPHIC_DATA] [STREET_ADDRESS][PERSON_NAME][US_STATE]" at bounding box center [401, 127] width 102 height 23
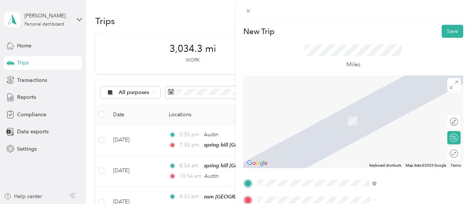
click at [378, 181] on span "[GEOGRAPHIC_DATA], [US_STATE], [GEOGRAPHIC_DATA]" at bounding box center [392, 179] width 85 height 14
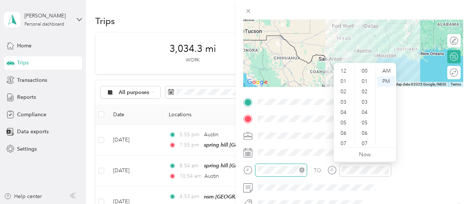
scroll to position [543, 0]
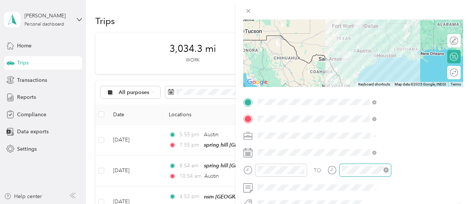
click at [391, 171] on div at bounding box center [365, 170] width 52 height 13
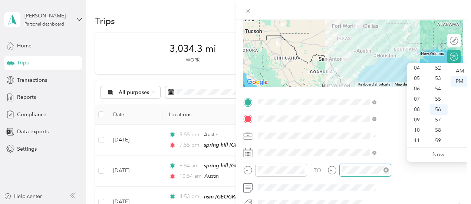
scroll to position [10, 0]
click at [440, 70] on div "52" at bounding box center [439, 68] width 18 height 10
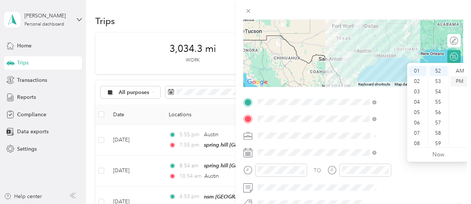
click at [459, 80] on div "PM" at bounding box center [460, 81] width 18 height 10
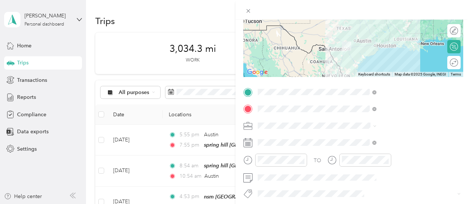
scroll to position [97, 0]
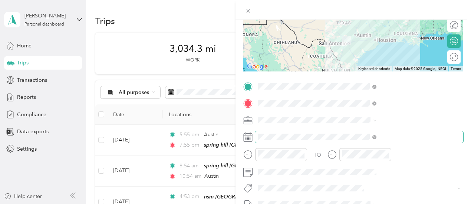
click at [373, 141] on span at bounding box center [359, 137] width 208 height 12
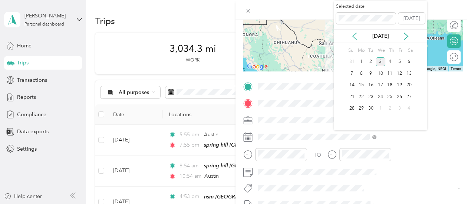
click at [356, 37] on icon at bounding box center [354, 36] width 7 height 7
click at [390, 96] on div "21" at bounding box center [390, 96] width 10 height 9
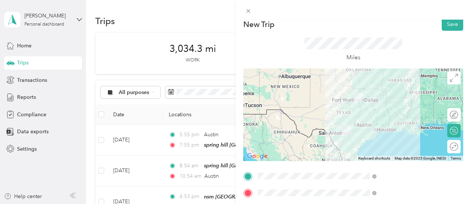
scroll to position [0, 0]
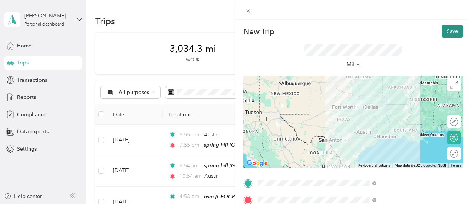
click at [447, 32] on button "Save" at bounding box center [453, 31] width 22 height 13
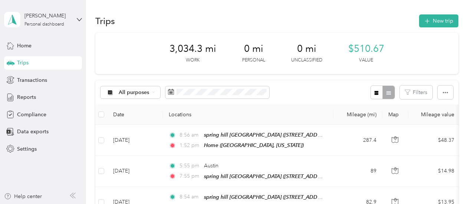
click at [178, 49] on span "3,034.3 mi" at bounding box center [193, 49] width 47 height 12
click at [438, 24] on button "New trip" at bounding box center [438, 20] width 39 height 13
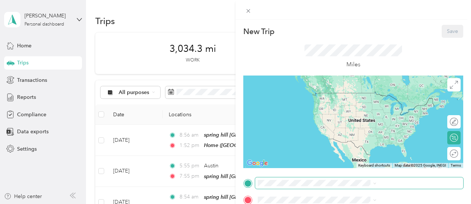
click at [382, 187] on span at bounding box center [359, 184] width 208 height 12
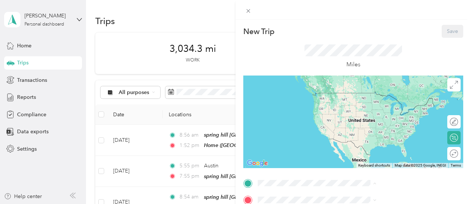
click at [379, 161] on div "Home [GEOGRAPHIC_DATA], [US_STATE], [GEOGRAPHIC_DATA]" at bounding box center [401, 158] width 102 height 23
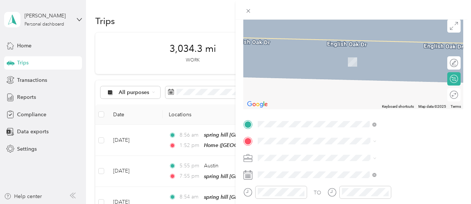
scroll to position [67, 0]
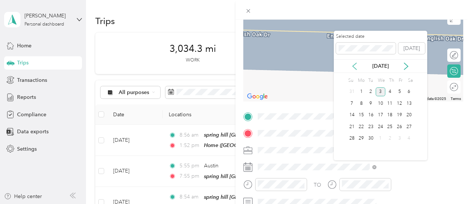
click at [358, 68] on icon at bounding box center [354, 66] width 7 height 7
click at [364, 138] on div "25" at bounding box center [361, 138] width 10 height 9
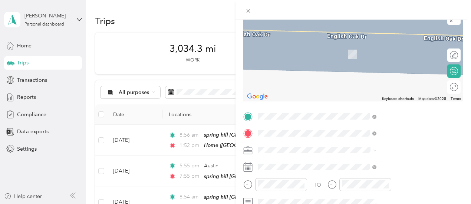
click at [384, 56] on span "[STREET_ADDRESS][US_STATE]" at bounding box center [387, 54] width 74 height 6
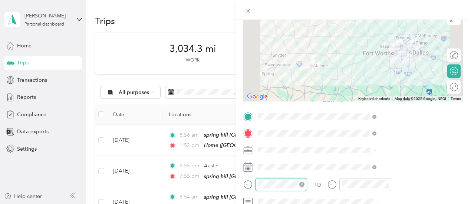
scroll to position [45, 0]
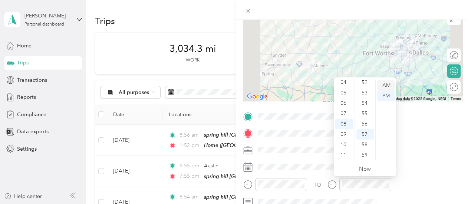
click at [388, 85] on div "AM" at bounding box center [386, 85] width 18 height 10
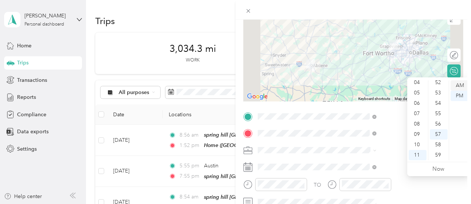
click at [461, 83] on div "AM" at bounding box center [460, 85] width 18 height 10
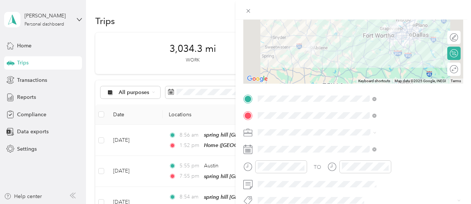
scroll to position [0, 0]
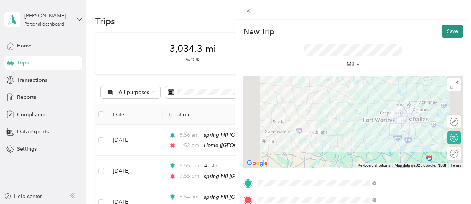
click at [447, 29] on button "Save" at bounding box center [453, 31] width 22 height 13
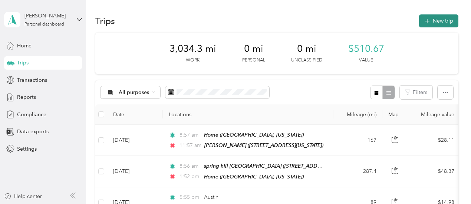
click at [447, 22] on button "New trip" at bounding box center [438, 20] width 39 height 13
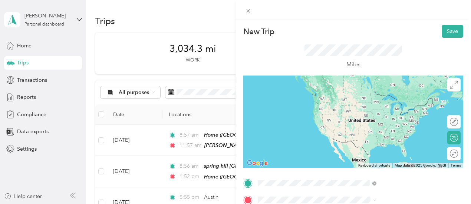
click at [398, 107] on span "[STREET_ADDRESS][US_STATE]" at bounding box center [387, 104] width 74 height 6
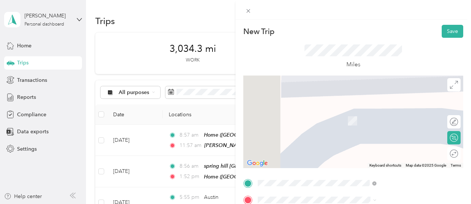
click at [368, 180] on div "Home [GEOGRAPHIC_DATA], [US_STATE], [GEOGRAPHIC_DATA]" at bounding box center [401, 175] width 102 height 23
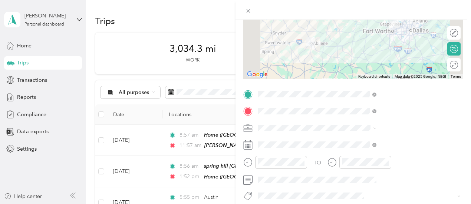
scroll to position [95, 0]
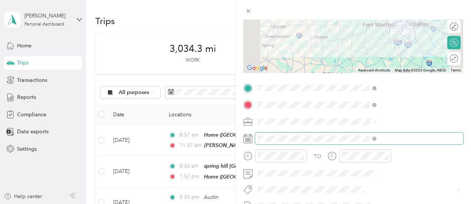
click at [415, 144] on span at bounding box center [359, 139] width 208 height 12
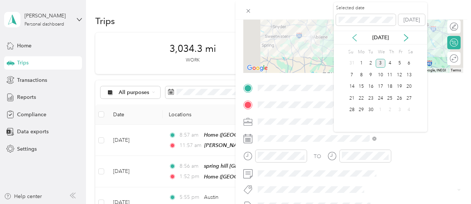
click at [356, 37] on icon at bounding box center [354, 37] width 7 height 7
click at [363, 111] on div "25" at bounding box center [361, 110] width 10 height 9
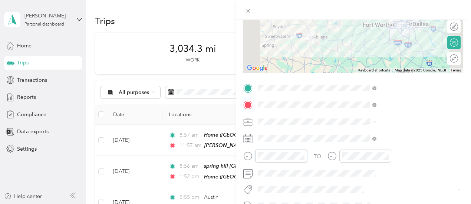
click at [307, 156] on div at bounding box center [275, 156] width 64 height 13
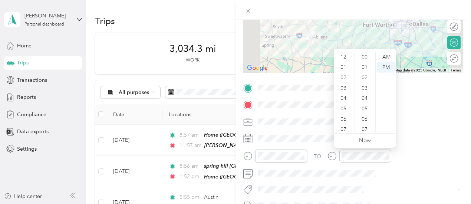
scroll to position [543, 0]
click at [364, 73] on div "54" at bounding box center [365, 75] width 18 height 10
click at [344, 78] on div "02" at bounding box center [344, 74] width 18 height 10
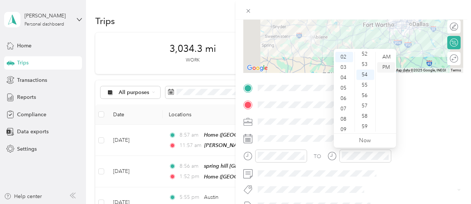
click at [384, 66] on div "PM" at bounding box center [386, 67] width 18 height 10
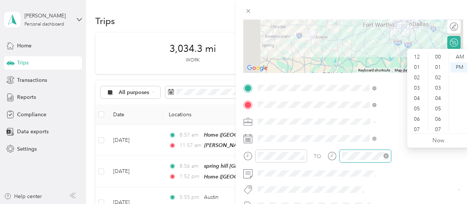
scroll to position [543, 0]
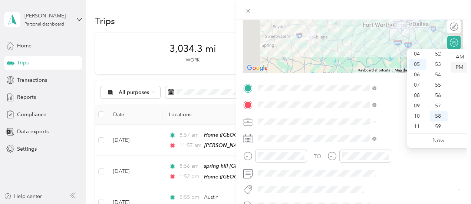
click at [461, 68] on div "PM" at bounding box center [460, 67] width 18 height 10
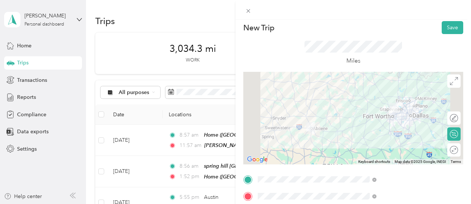
scroll to position [0, 0]
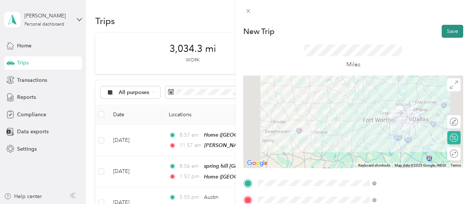
click at [453, 32] on button "Save" at bounding box center [453, 31] width 22 height 13
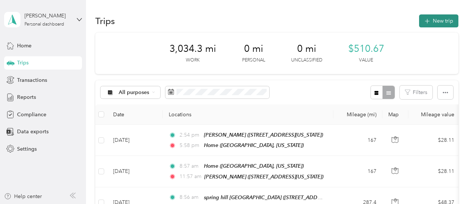
click at [434, 19] on button "New trip" at bounding box center [438, 20] width 39 height 13
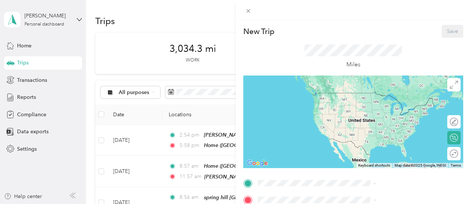
click at [382, 161] on div "Home [GEOGRAPHIC_DATA], [US_STATE], [GEOGRAPHIC_DATA]" at bounding box center [401, 156] width 102 height 23
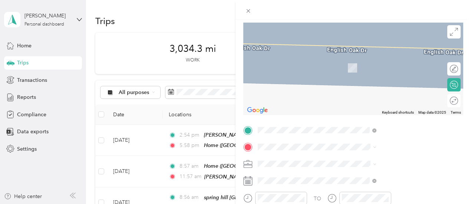
scroll to position [56, 0]
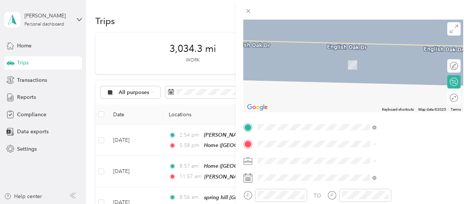
drag, startPoint x: 401, startPoint y: 94, endPoint x: 465, endPoint y: 84, distance: 64.2
click at [465, 84] on form "New Trip Save This trip cannot be edited because it is either under review, app…" at bounding box center [354, 135] width 236 height 332
click at [387, 67] on span "[STREET_ADDRESS][US_STATE]" at bounding box center [387, 64] width 74 height 6
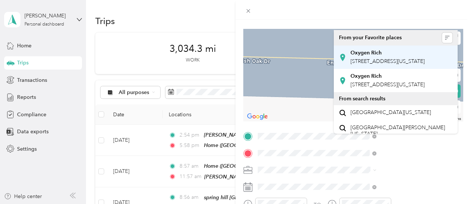
scroll to position [65, 0]
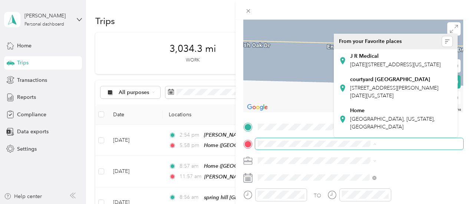
drag, startPoint x: 453, startPoint y: 142, endPoint x: 461, endPoint y: 102, distance: 41.7
click at [461, 102] on form "New Trip Save This trip cannot be edited because it is either under review, app…" at bounding box center [354, 130] width 236 height 341
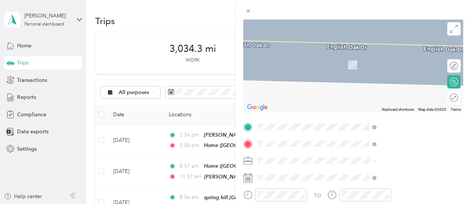
click at [401, 91] on span "[STREET_ADDRESS][US_STATE]" at bounding box center [387, 88] width 74 height 6
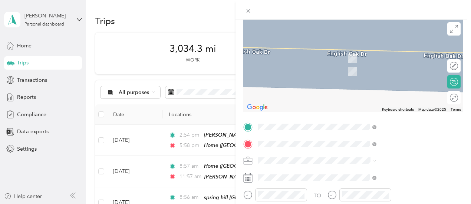
click at [464, 152] on form "New Trip Save This trip cannot be edited because it is either under review, app…" at bounding box center [354, 130] width 236 height 341
click at [377, 147] on span at bounding box center [374, 144] width 4 height 6
drag, startPoint x: 336, startPoint y: 144, endPoint x: 369, endPoint y: 140, distance: 33.9
click at [369, 140] on span at bounding box center [359, 144] width 208 height 12
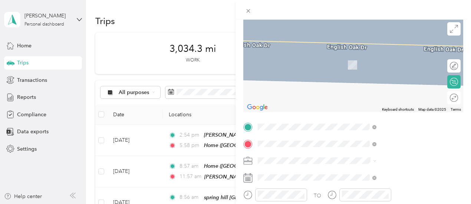
click at [387, 60] on span "Durant [US_STATE], [GEOGRAPHIC_DATA]" at bounding box center [391, 56] width 83 height 13
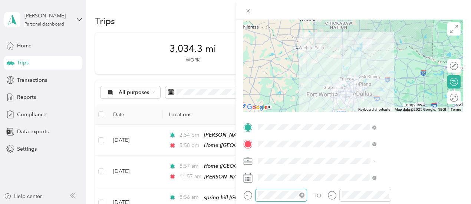
scroll to position [45, 0]
click at [391, 195] on div at bounding box center [360, 195] width 64 height 13
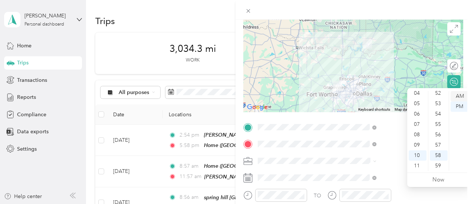
click at [463, 94] on div "AM" at bounding box center [460, 96] width 18 height 10
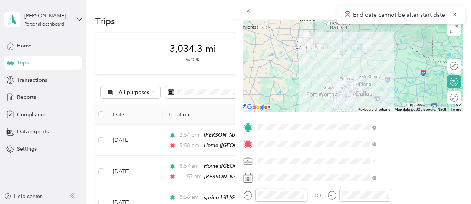
click at [348, 204] on html "End date cannot be after start date [PERSON_NAME] Personal dashboard Home Trips…" at bounding box center [233, 102] width 467 height 204
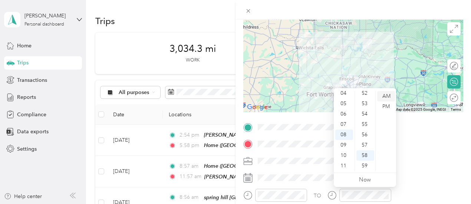
click at [387, 96] on div "AM" at bounding box center [386, 96] width 18 height 10
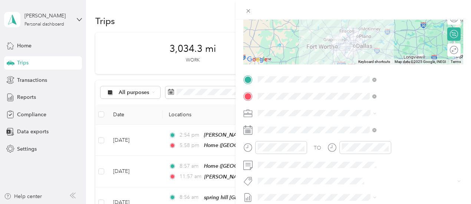
scroll to position [105, 0]
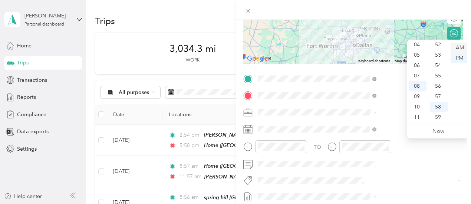
click at [459, 49] on div "AM" at bounding box center [460, 48] width 18 height 10
click at [391, 148] on div at bounding box center [360, 147] width 64 height 13
click at [391, 149] on div at bounding box center [365, 147] width 52 height 13
click at [461, 58] on div "PM" at bounding box center [460, 58] width 18 height 10
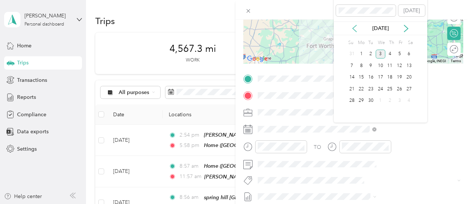
click at [355, 31] on icon at bounding box center [355, 28] width 4 height 7
click at [379, 100] on div "27" at bounding box center [381, 100] width 10 height 9
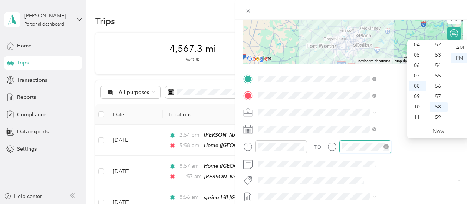
click at [391, 146] on div at bounding box center [365, 147] width 52 height 13
click at [461, 49] on div "AM" at bounding box center [460, 48] width 18 height 10
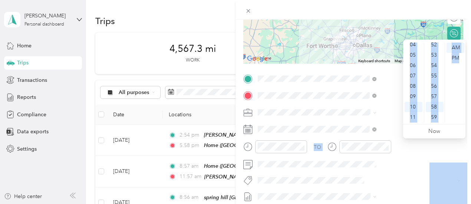
drag, startPoint x: 469, startPoint y: 105, endPoint x: 470, endPoint y: 59, distance: 46.4
click at [467, 59] on body "[PERSON_NAME] Personal dashboard Home Trips Transactions Reports Compliance Dat…" at bounding box center [233, 102] width 467 height 204
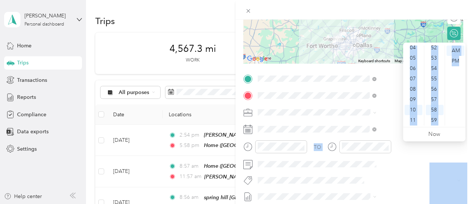
scroll to position [0, 4]
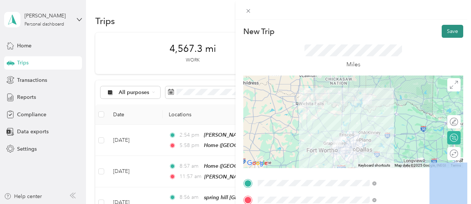
click at [447, 31] on button "Save" at bounding box center [453, 31] width 22 height 13
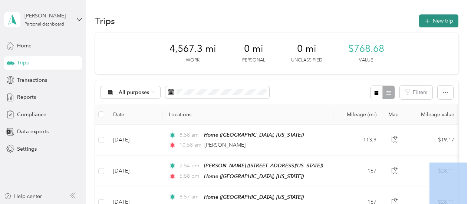
click at [440, 24] on button "New trip" at bounding box center [438, 20] width 39 height 13
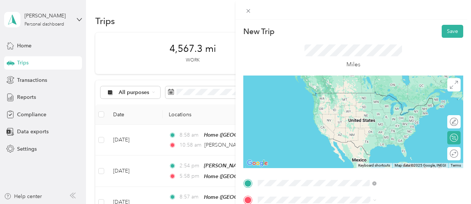
click at [400, 101] on span "Durant [US_STATE], [GEOGRAPHIC_DATA]" at bounding box center [391, 96] width 83 height 13
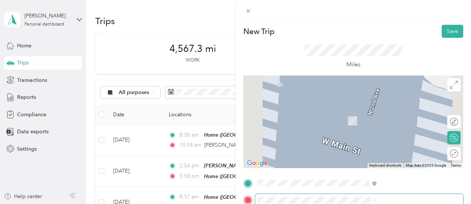
click at [365, 196] on span at bounding box center [359, 200] width 208 height 12
click at [368, 179] on div "Home [GEOGRAPHIC_DATA], [US_STATE], [GEOGRAPHIC_DATA]" at bounding box center [401, 175] width 102 height 23
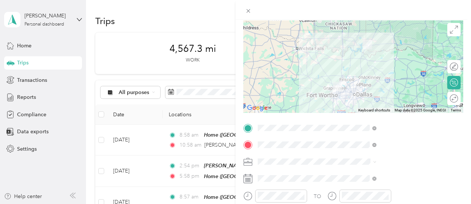
scroll to position [70, 0]
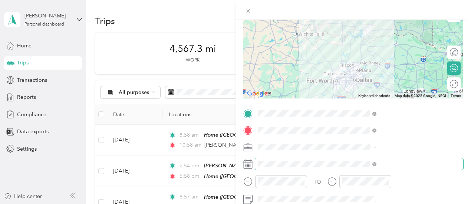
click at [392, 168] on span at bounding box center [359, 164] width 208 height 12
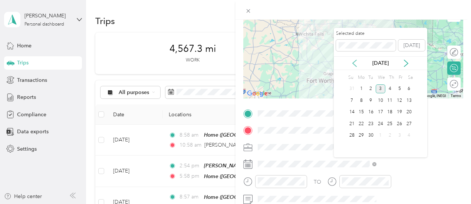
click at [356, 64] on icon at bounding box center [354, 63] width 7 height 7
click at [383, 137] on div "27" at bounding box center [381, 135] width 10 height 9
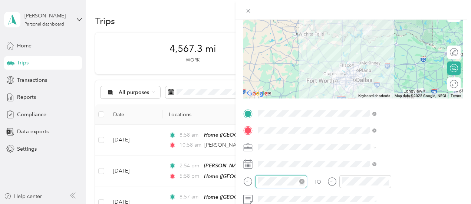
click at [307, 183] on div at bounding box center [281, 181] width 52 height 13
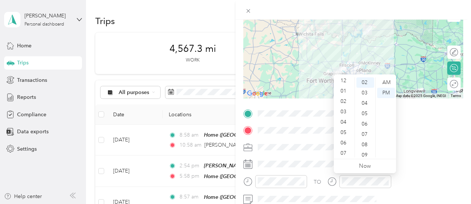
scroll to position [0, 0]
click at [346, 81] on div "12" at bounding box center [344, 83] width 18 height 10
click at [367, 114] on div "05" at bounding box center [365, 114] width 18 height 10
click at [388, 92] on div "PM" at bounding box center [386, 93] width 18 height 10
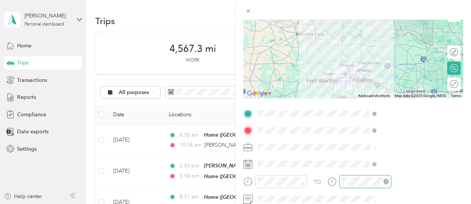
click at [391, 182] on div at bounding box center [365, 181] width 52 height 13
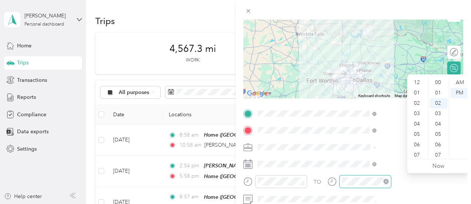
scroll to position [45, 0]
click at [421, 94] on div "03" at bounding box center [418, 94] width 18 height 10
click at [460, 90] on div "PM" at bounding box center [460, 93] width 18 height 10
click at [463, 37] on form "New Trip Save This trip cannot be edited because it is either under review, app…" at bounding box center [354, 121] width 236 height 332
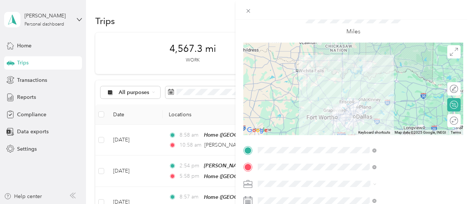
scroll to position [0, 0]
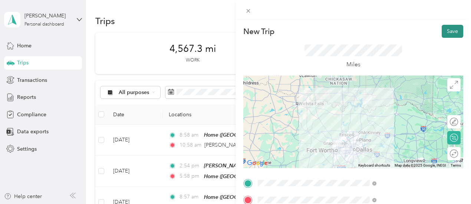
click at [451, 32] on button "Save" at bounding box center [453, 31] width 22 height 13
